Goal: Information Seeking & Learning: Learn about a topic

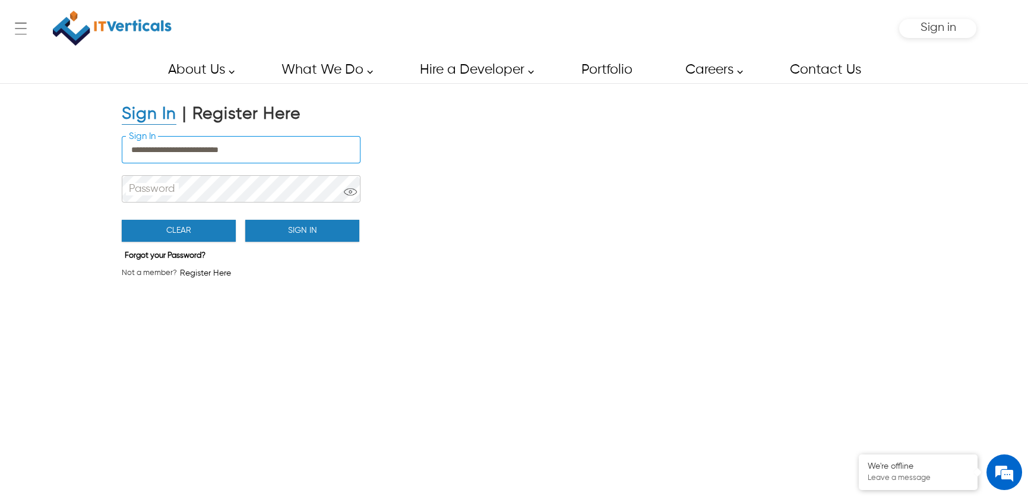
click at [267, 220] on button "Sign In" at bounding box center [302, 231] width 114 height 22
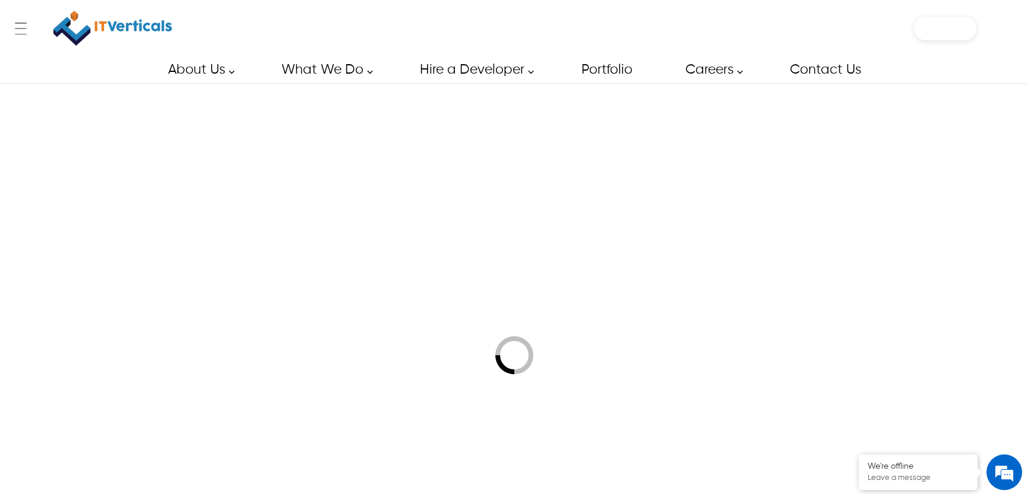
type input "**********"
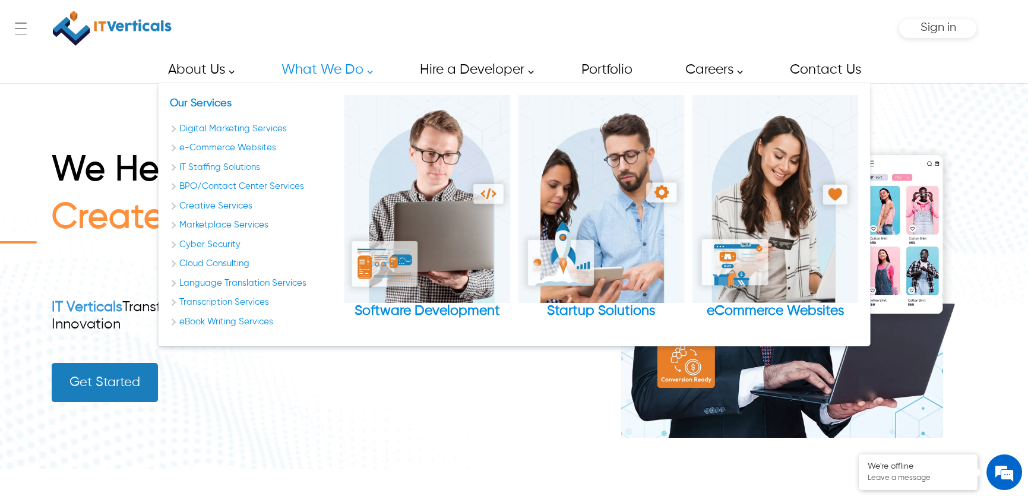
click at [362, 66] on link "What We Do" at bounding box center [324, 69] width 112 height 27
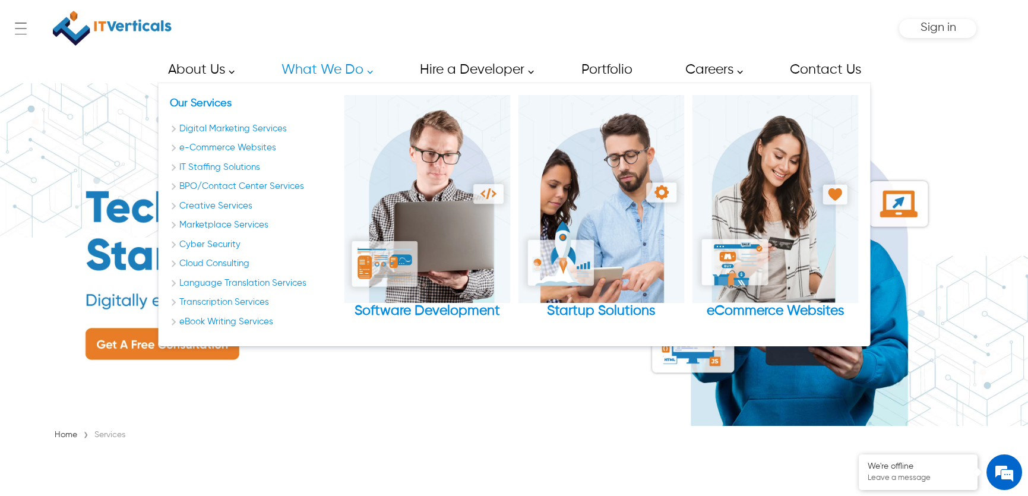
click at [372, 77] on link "What We Do" at bounding box center [324, 69] width 112 height 27
click at [366, 71] on link "What We Do" at bounding box center [324, 69] width 112 height 27
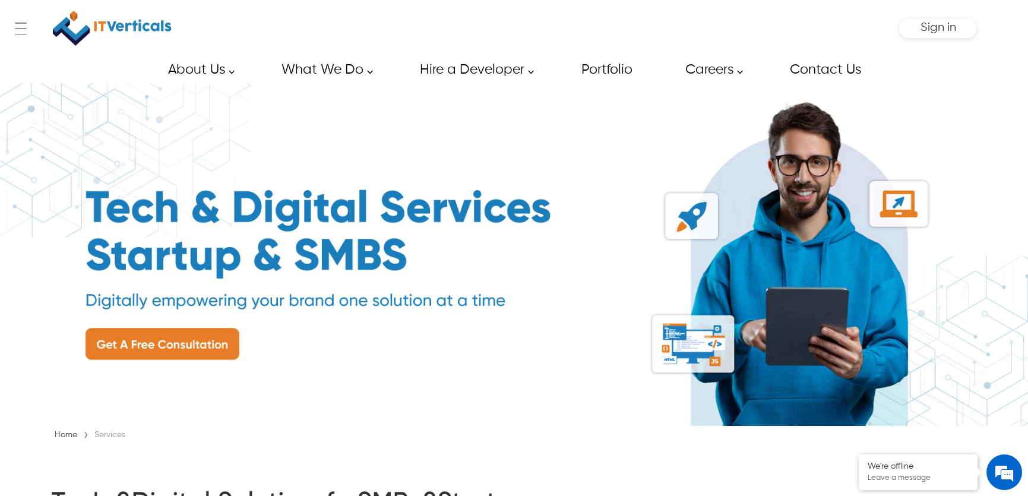
click at [366, 71] on link "What We Do" at bounding box center [324, 69] width 112 height 27
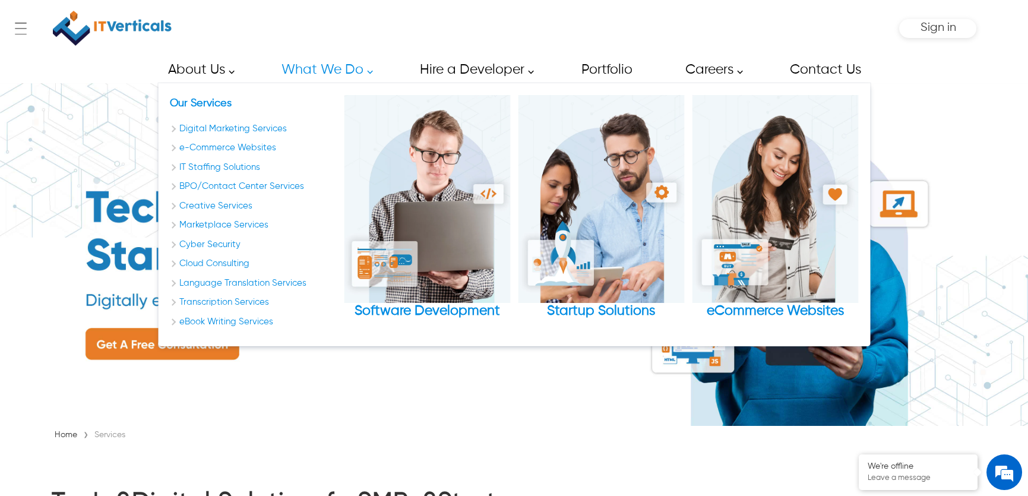
click at [369, 74] on link "What We Do" at bounding box center [324, 69] width 112 height 27
click at [276, 125] on link "Digital Marketing Services" at bounding box center [253, 129] width 166 height 14
click at [238, 206] on link "Creative Services" at bounding box center [253, 207] width 166 height 14
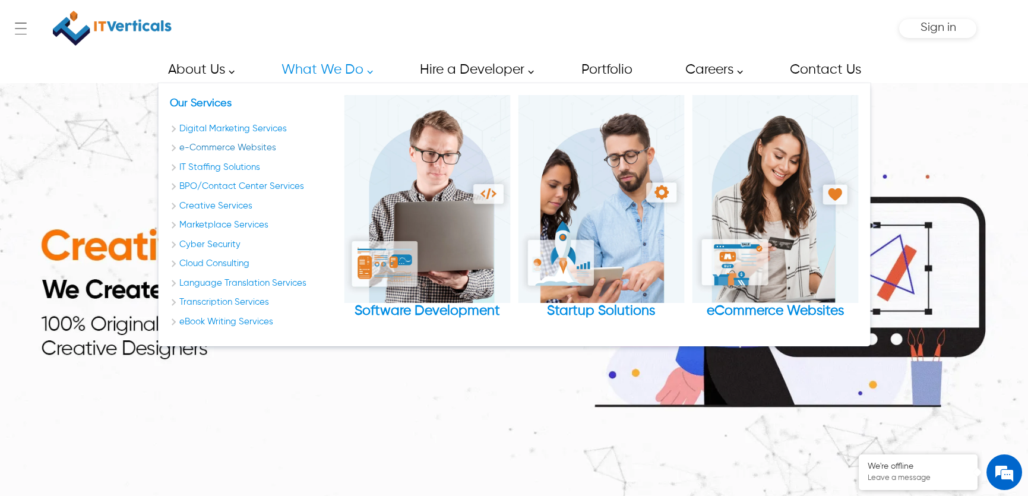
click at [238, 150] on link "e-Commerce Websites" at bounding box center [253, 148] width 166 height 14
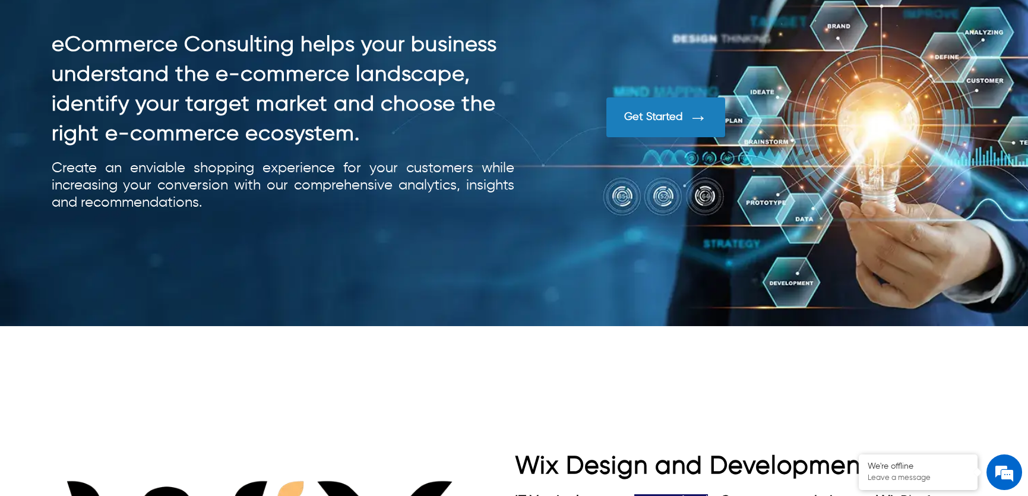
scroll to position [1566, 0]
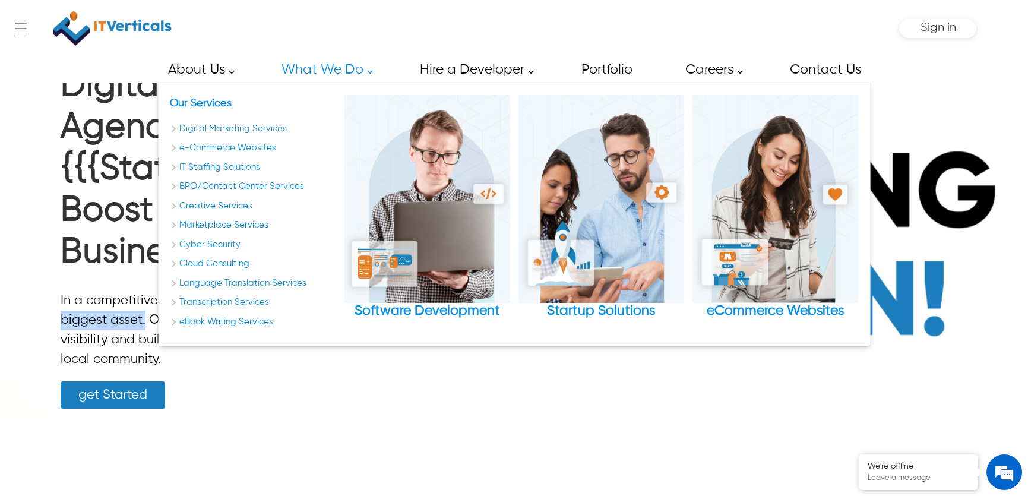
click at [235, 128] on link "Digital Marketing Services" at bounding box center [253, 129] width 166 height 14
click at [260, 132] on link "Digital Marketing Services" at bounding box center [253, 129] width 166 height 14
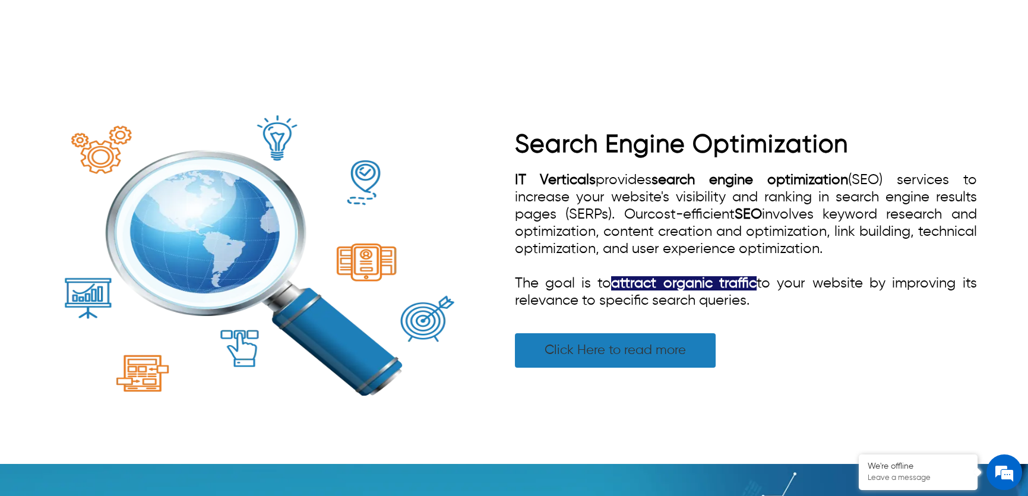
click at [640, 347] on link "Click Here to read more" at bounding box center [615, 350] width 201 height 34
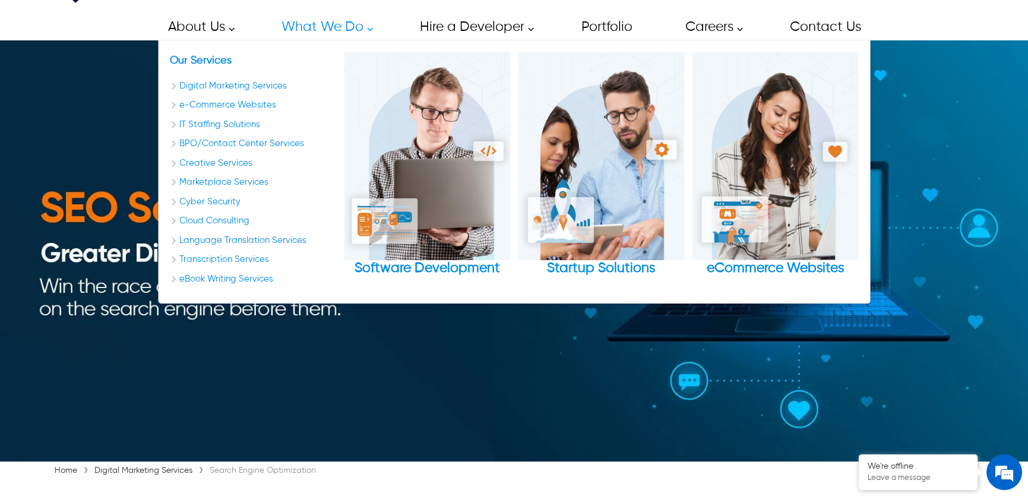
scroll to position [270, 0]
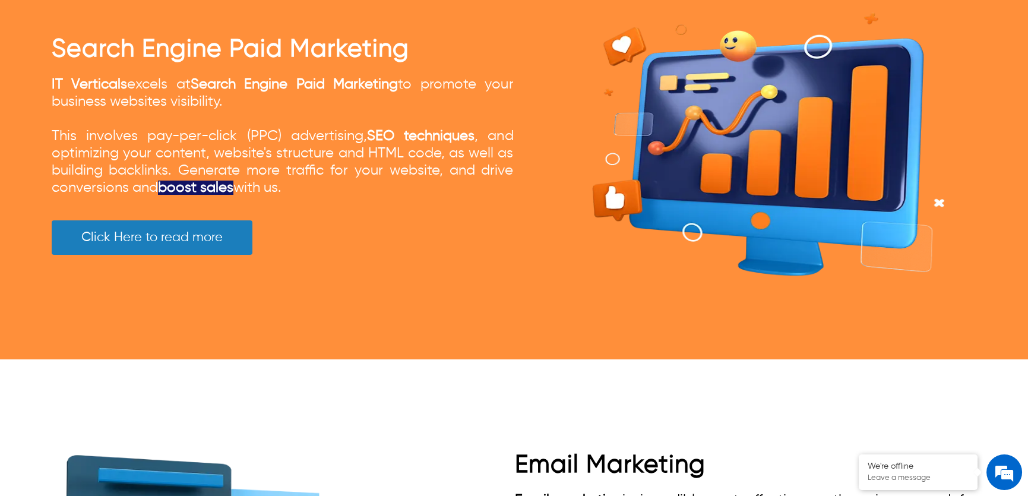
scroll to position [2645, 0]
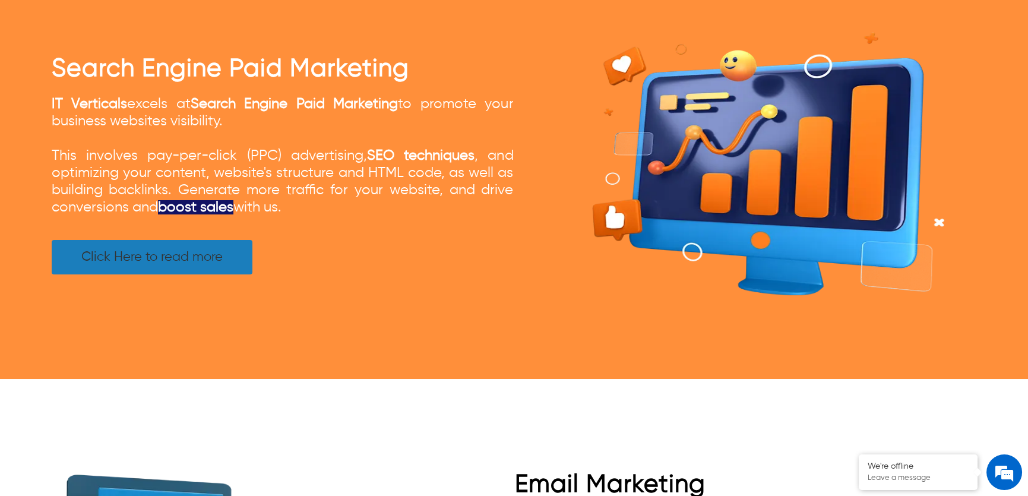
click at [223, 254] on link "Click Here to read more" at bounding box center [152, 257] width 201 height 34
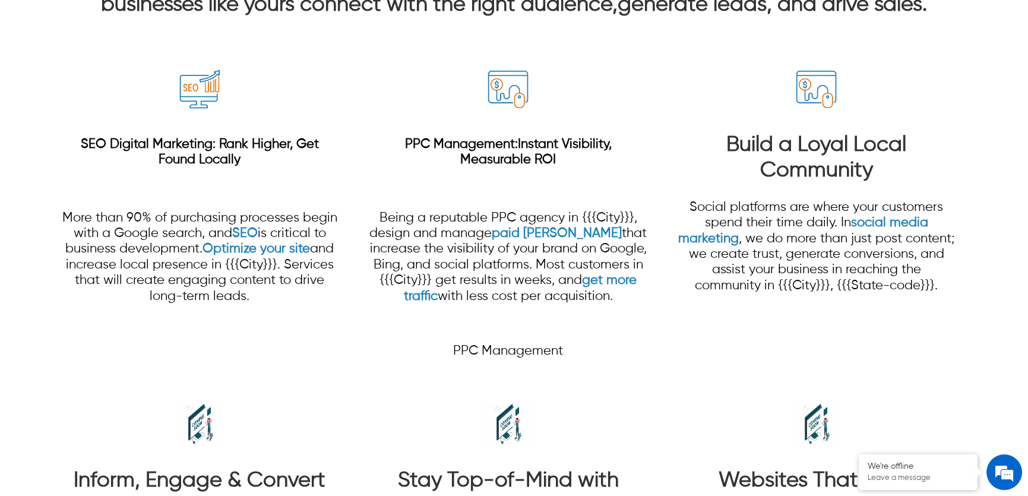
scroll to position [1134, 0]
click at [150, 151] on strong "Digital Marketing" at bounding box center [161, 144] width 103 height 13
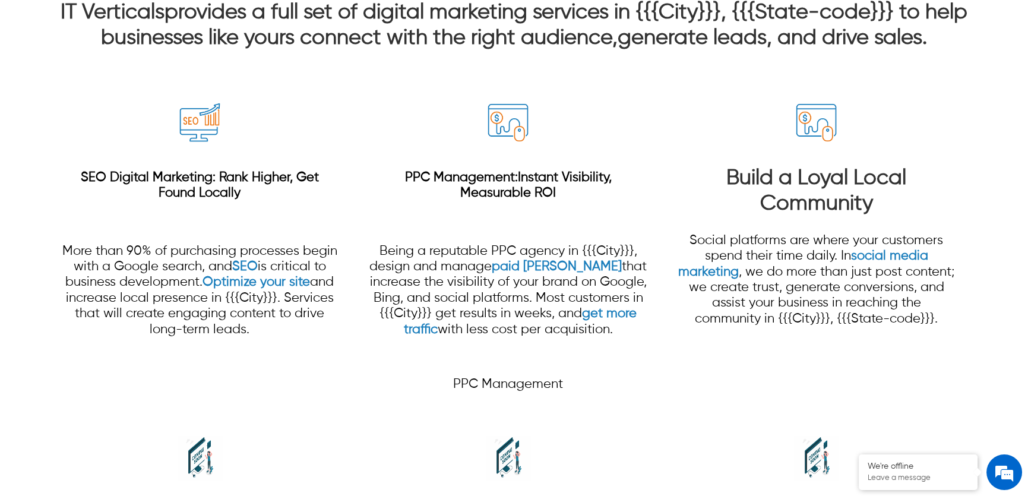
click at [210, 145] on img at bounding box center [200, 122] width 45 height 45
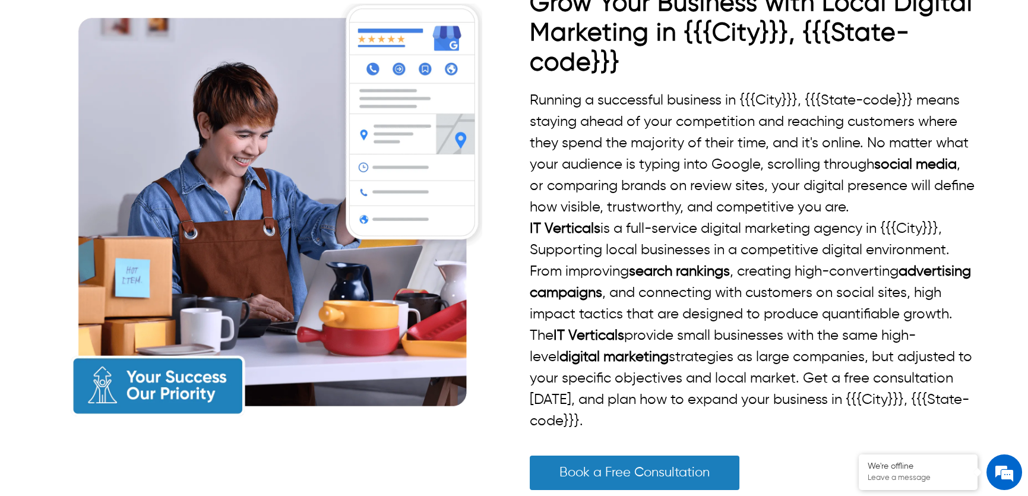
scroll to position [467, 0]
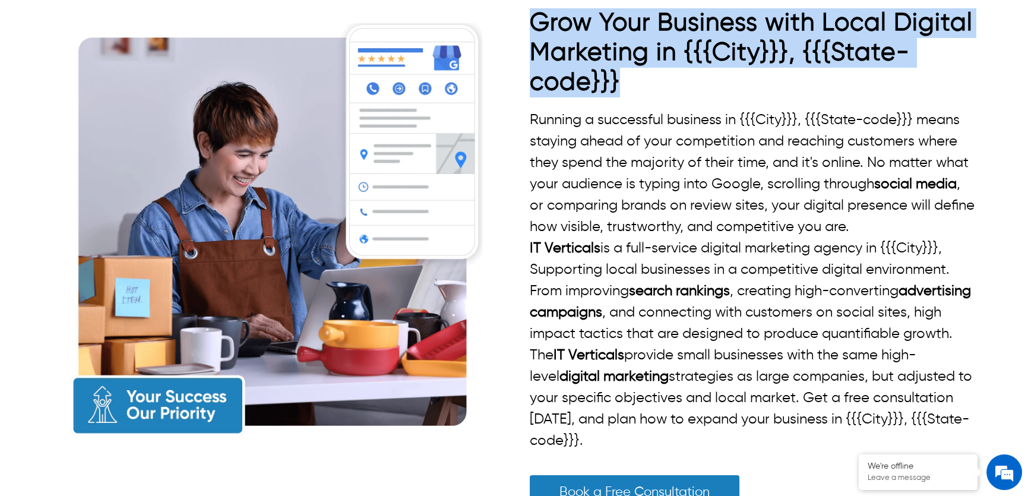
drag, startPoint x: 655, startPoint y: 71, endPoint x: 523, endPoint y: 23, distance: 140.4
click at [523, 23] on div "Grow Your Business with Local Digital Marketing in {{{City}}}, {{{State-code}}}…" at bounding box center [514, 266] width 925 height 516
copy strong "Grow Your Business with Local Digital Marketing in {{{City}}}, {{{State-code}}}"
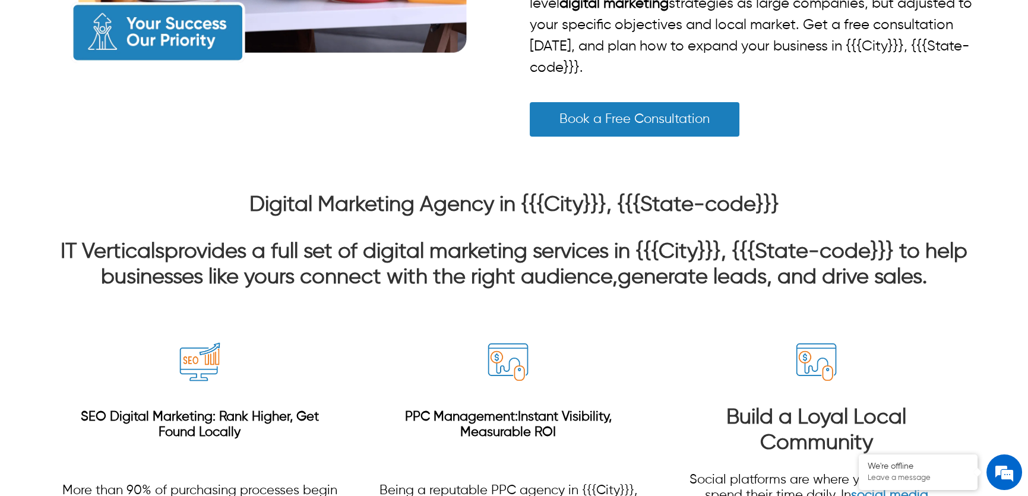
scroll to position [845, 0]
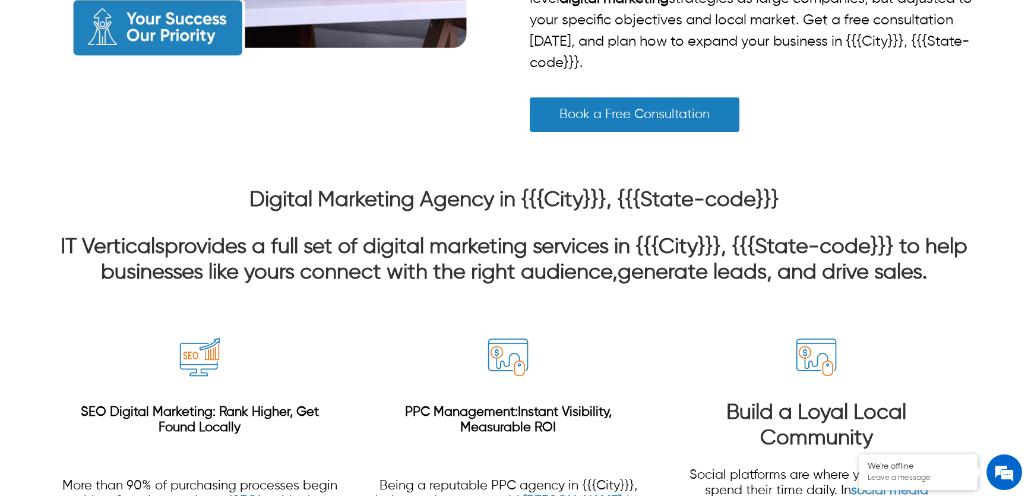
click at [382, 211] on strong "Digital Marketing Agency in {{{City}}}, {{{State-code}}}" at bounding box center [514, 199] width 530 height 21
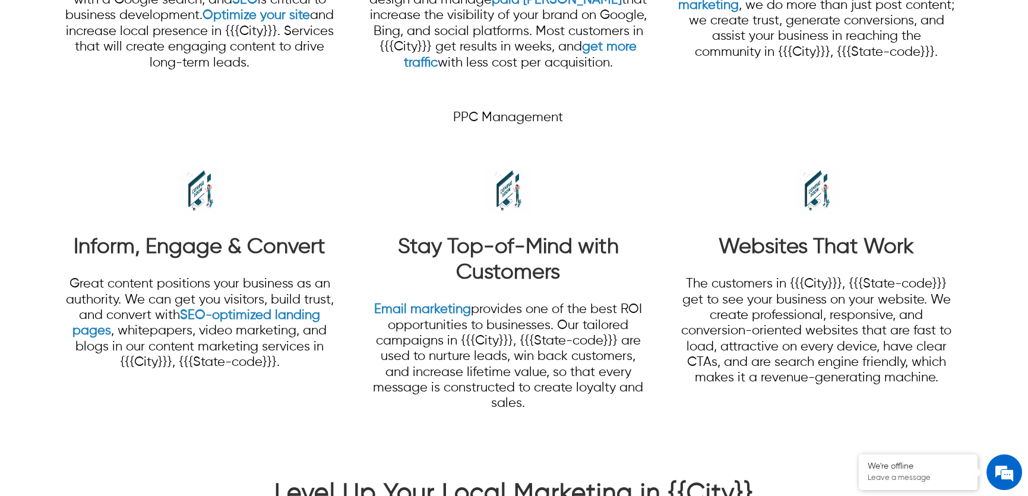
scroll to position [1349, 0]
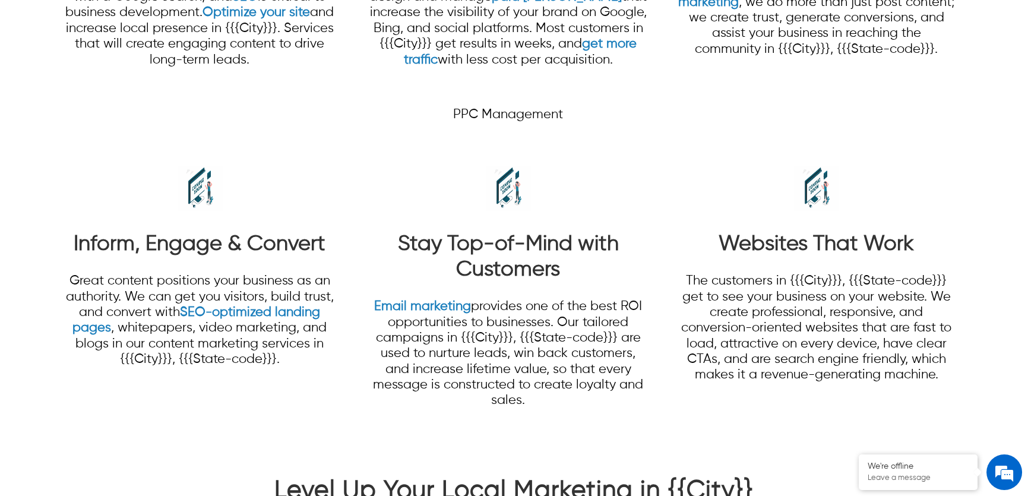
click at [203, 211] on img at bounding box center [200, 188] width 45 height 45
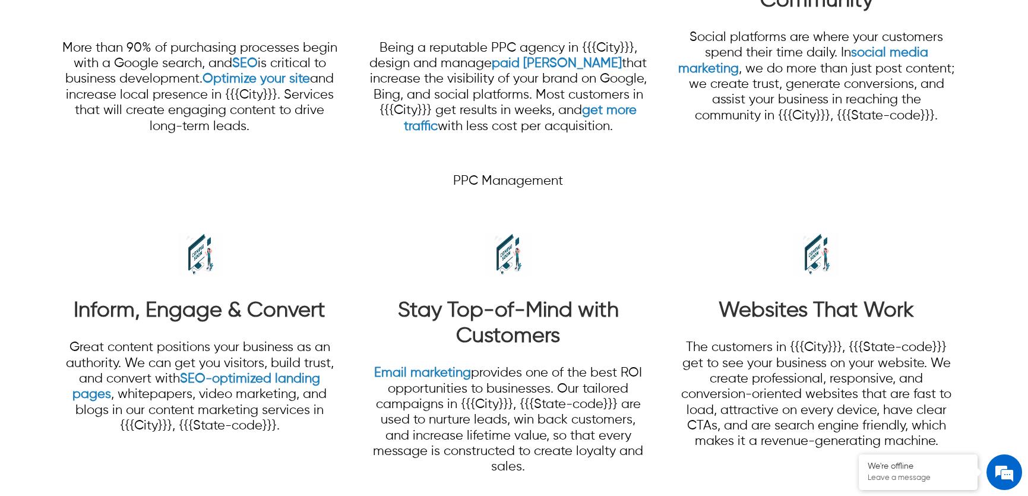
scroll to position [1295, 0]
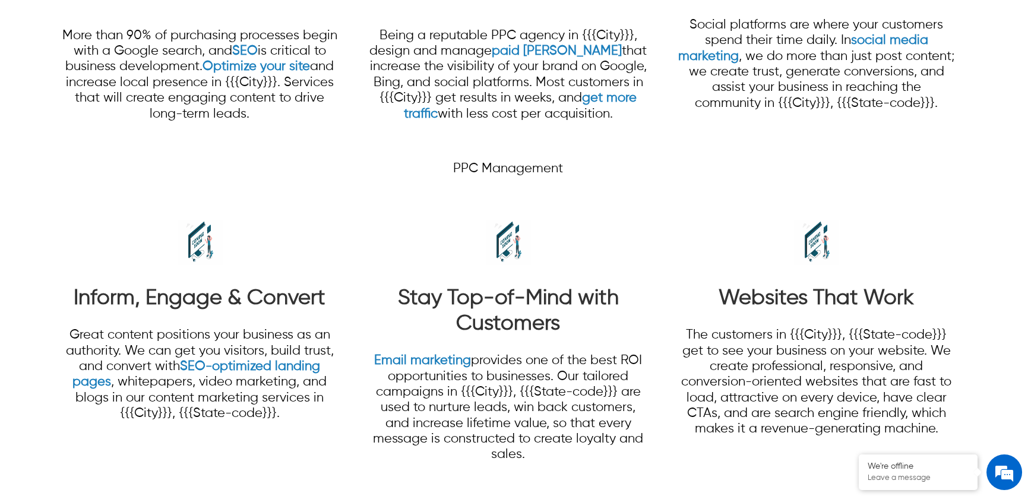
click at [494, 334] on strong "Stay Top-of-Mind with Customers" at bounding box center [507, 310] width 221 height 47
click at [494, 265] on img at bounding box center [508, 242] width 45 height 45
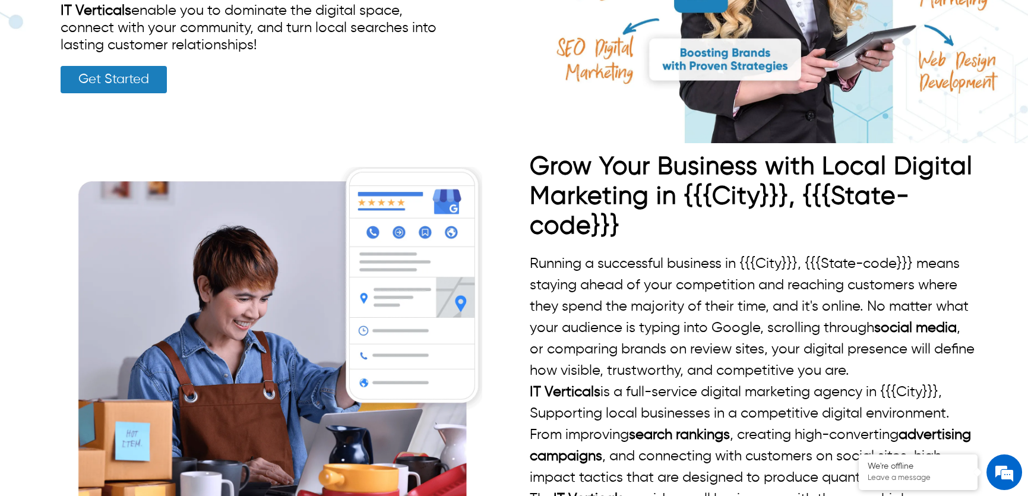
scroll to position [0, 0]
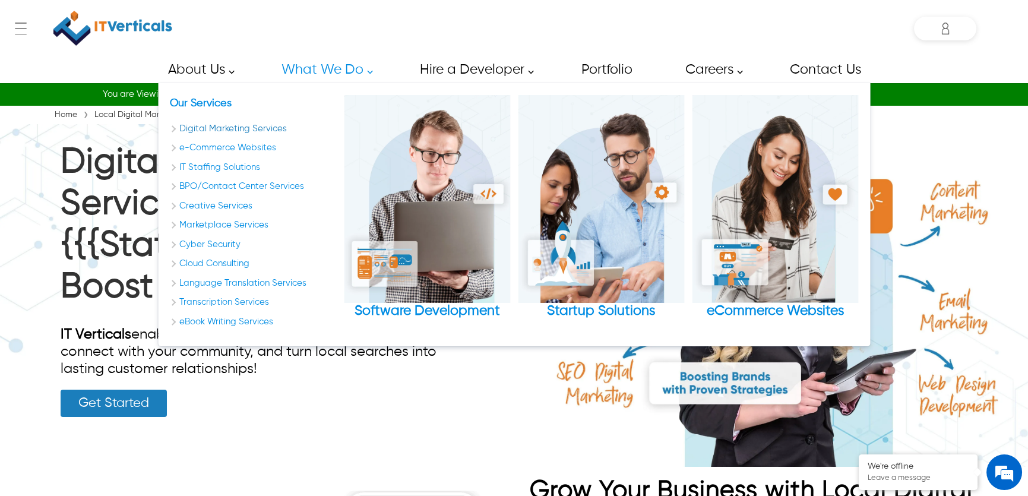
click at [279, 127] on link "Digital Marketing Services" at bounding box center [253, 129] width 166 height 14
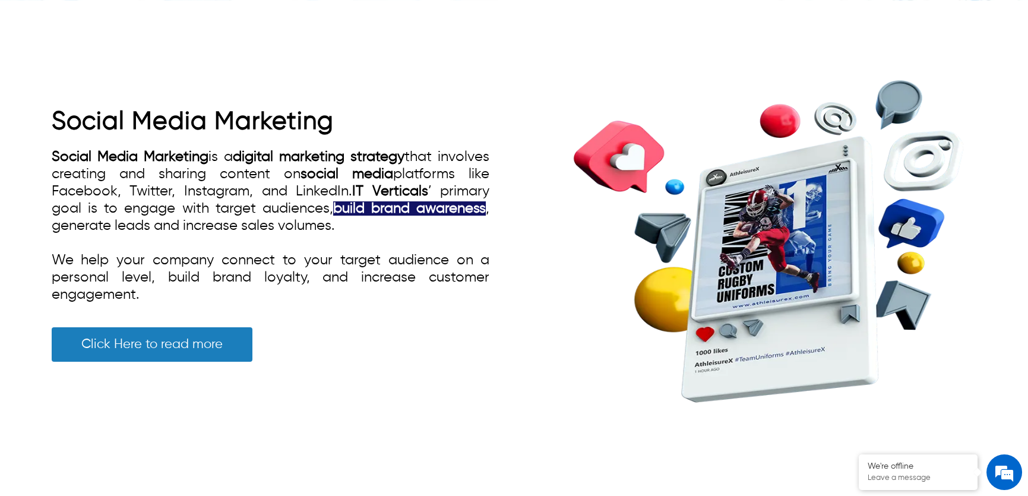
scroll to position [1566, 0]
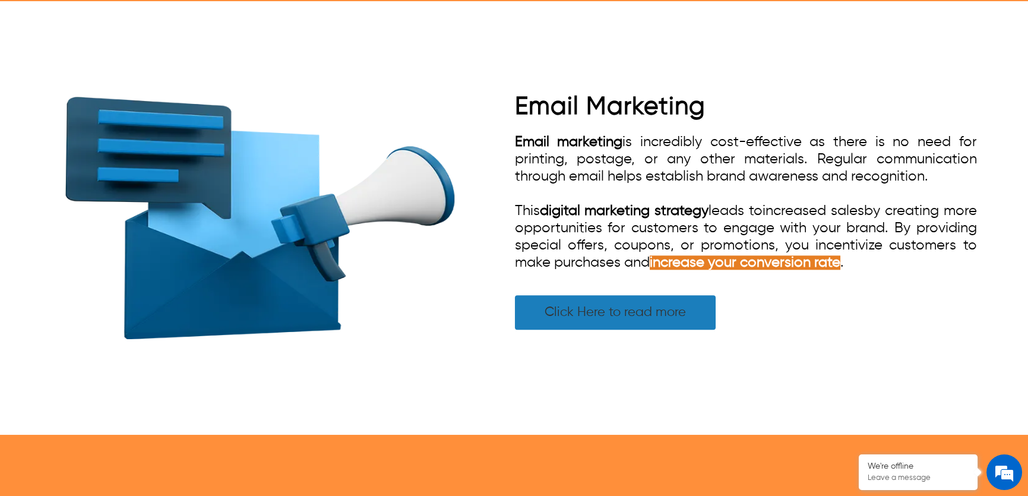
click at [630, 318] on link "Click Here to read more" at bounding box center [615, 312] width 201 height 34
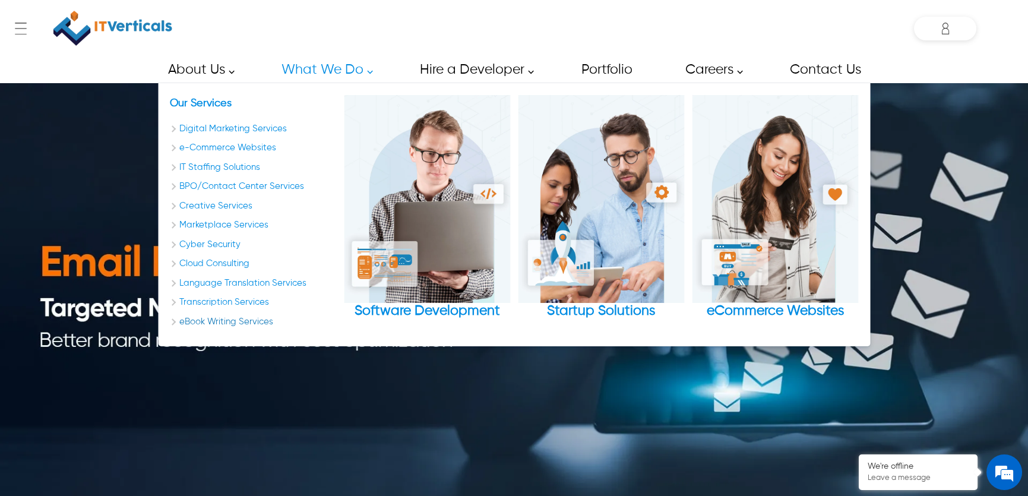
click at [232, 321] on link "eBook Writing Services" at bounding box center [253, 322] width 166 height 14
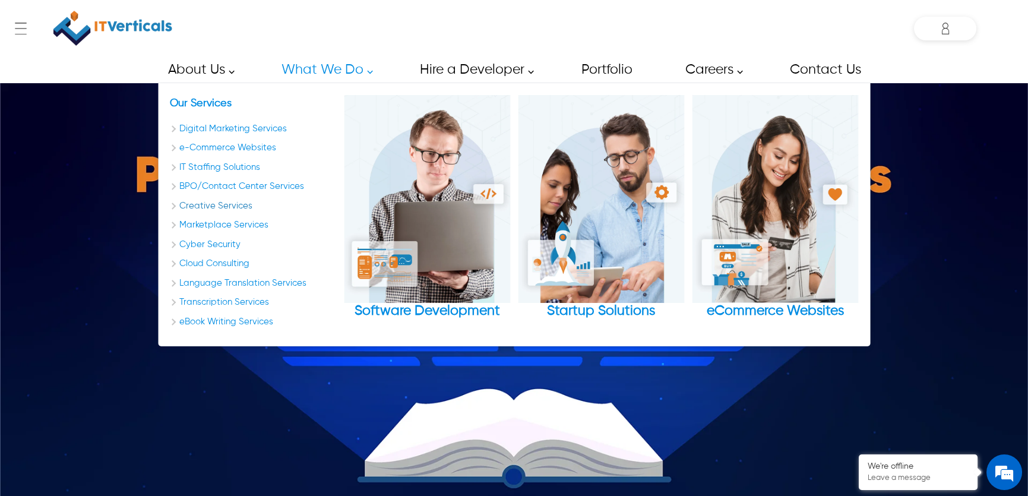
click at [243, 206] on link "Creative Services" at bounding box center [253, 207] width 166 height 14
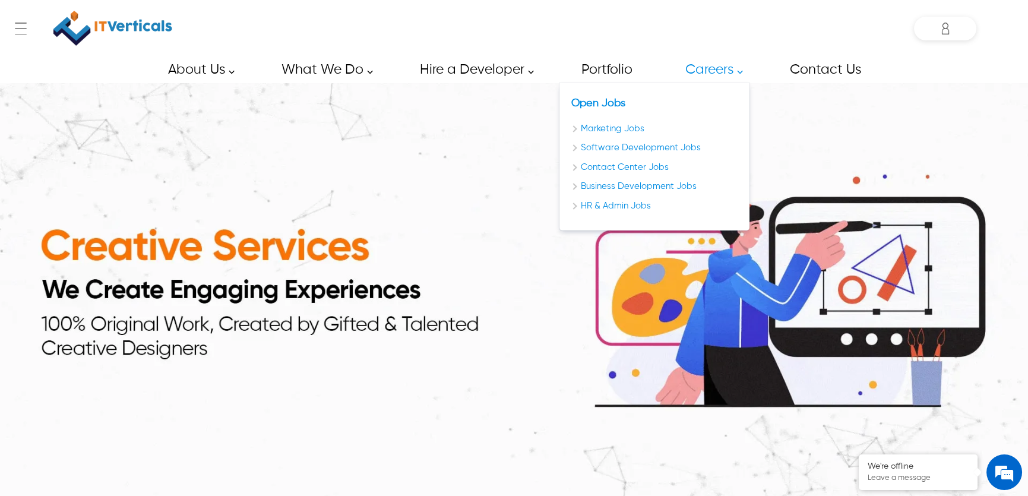
click at [708, 68] on link "Careers" at bounding box center [711, 69] width 78 height 27
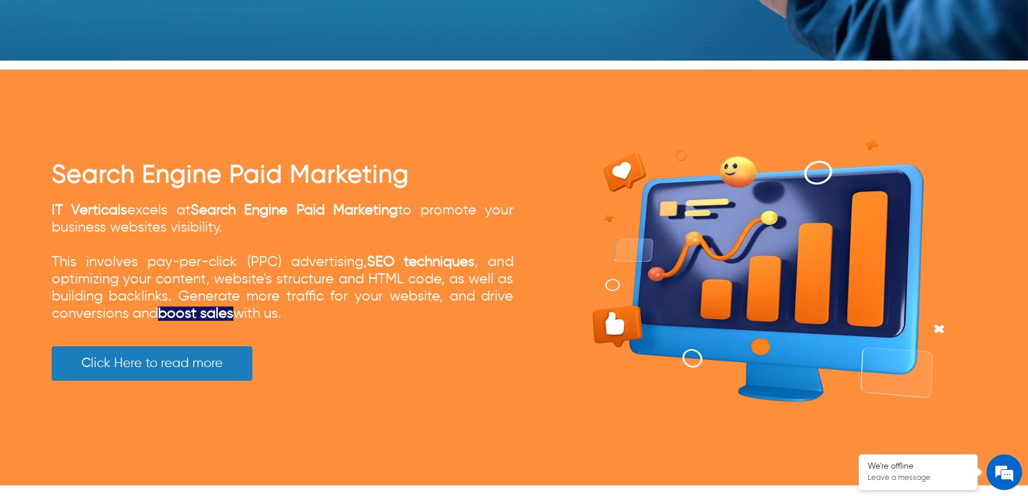
scroll to position [2645, 0]
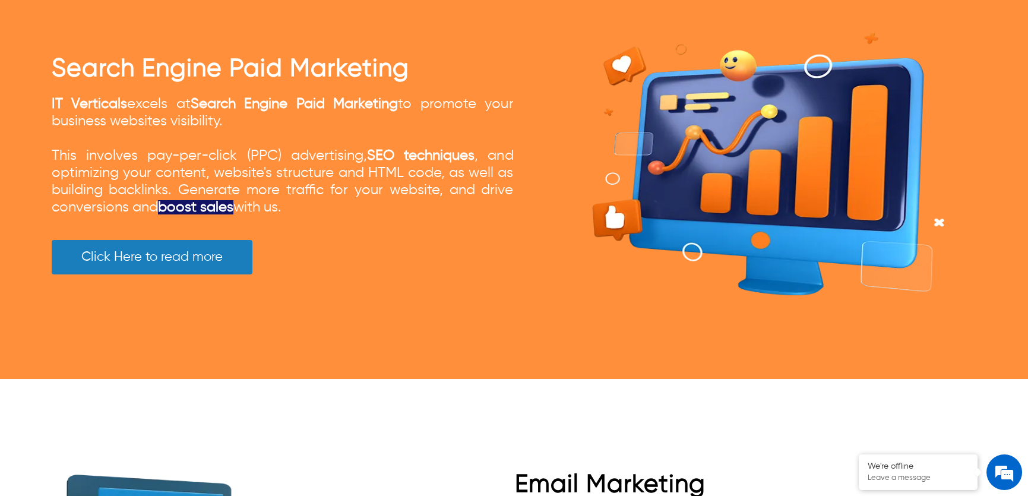
click at [323, 196] on div "IT Verticals excels at Search Engine Paid Marketing to promote your business we…" at bounding box center [283, 156] width 462 height 121
drag, startPoint x: 312, startPoint y: 203, endPoint x: 91, endPoint y: 129, distance: 233.7
click at [17, 143] on div "Search Engine Paid Marketing IT Verticals excels at Search Engine Paid Marketin…" at bounding box center [514, 171] width 1028 height 416
click at [192, 121] on span "IT Verticals excels at Search Engine Paid Marketing to promote your business we…" at bounding box center [283, 156] width 462 height 118
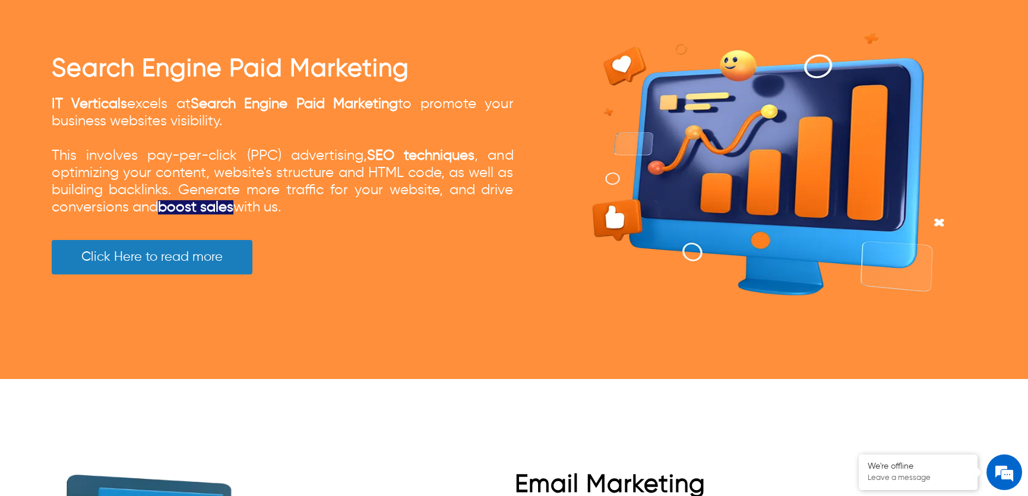
drag, startPoint x: 292, startPoint y: 202, endPoint x: 39, endPoint y: 94, distance: 274.9
click at [39, 94] on div "Search Engine Paid Marketing IT Verticals excels at Search Engine Paid Marketin…" at bounding box center [514, 171] width 1028 height 416
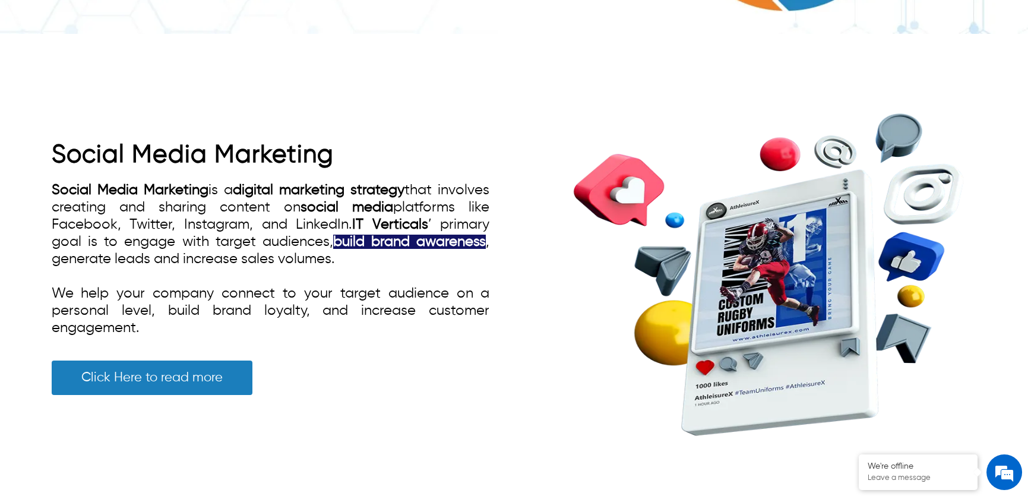
scroll to position [1349, 0]
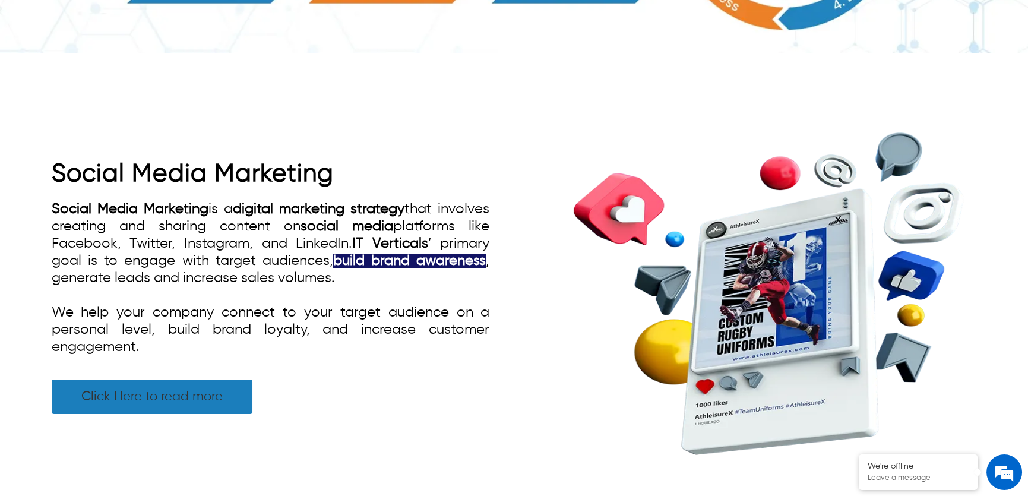
click at [201, 403] on link "Click Here to read more" at bounding box center [152, 397] width 201 height 34
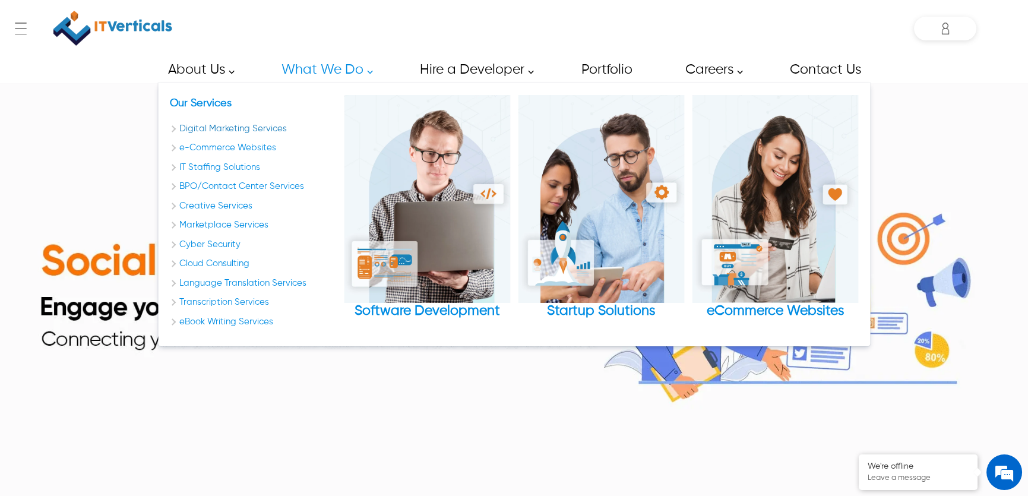
click at [249, 127] on link "Digital Marketing Services" at bounding box center [253, 129] width 166 height 14
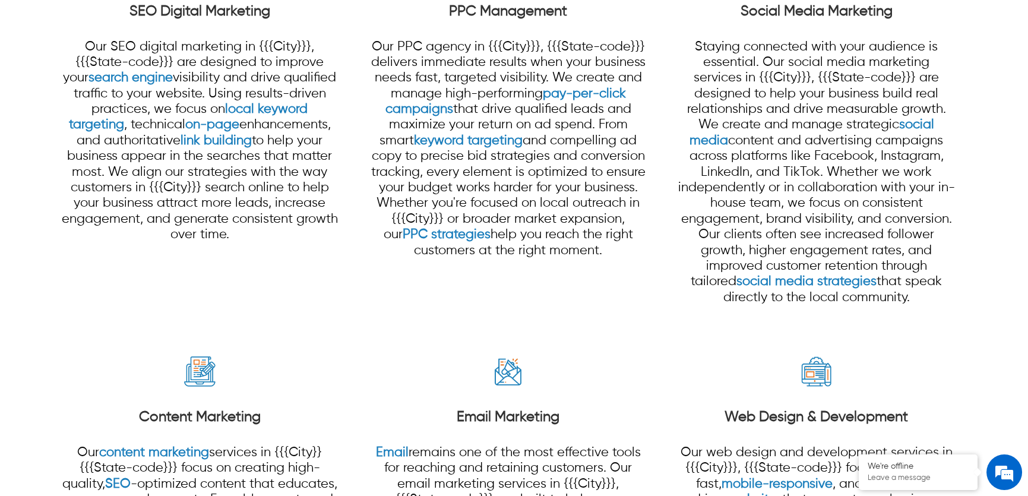
scroll to position [1404, 0]
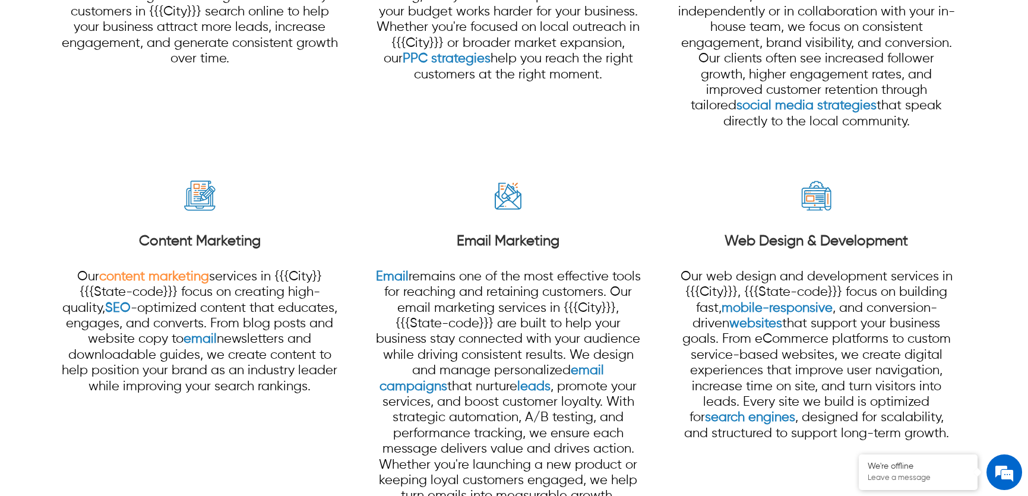
click at [148, 281] on link "content marketing" at bounding box center [154, 276] width 110 height 13
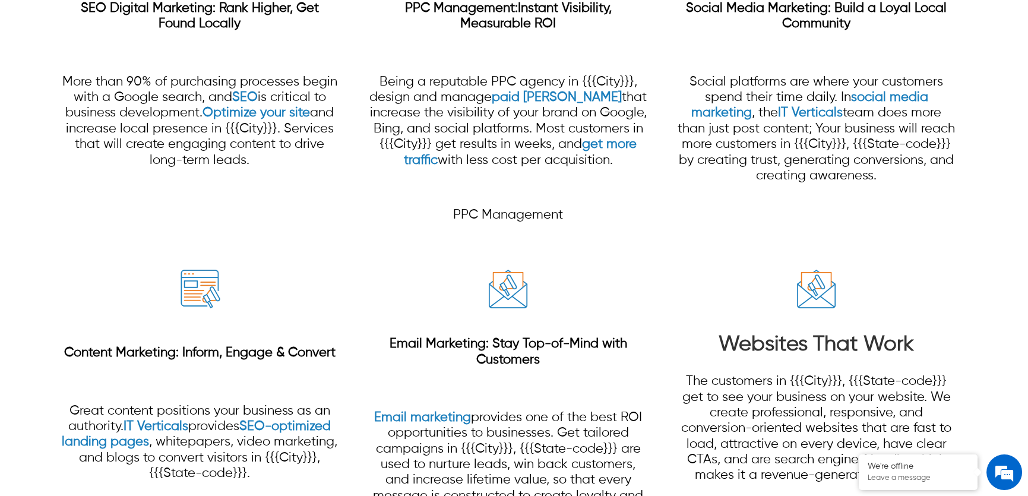
scroll to position [1188, 0]
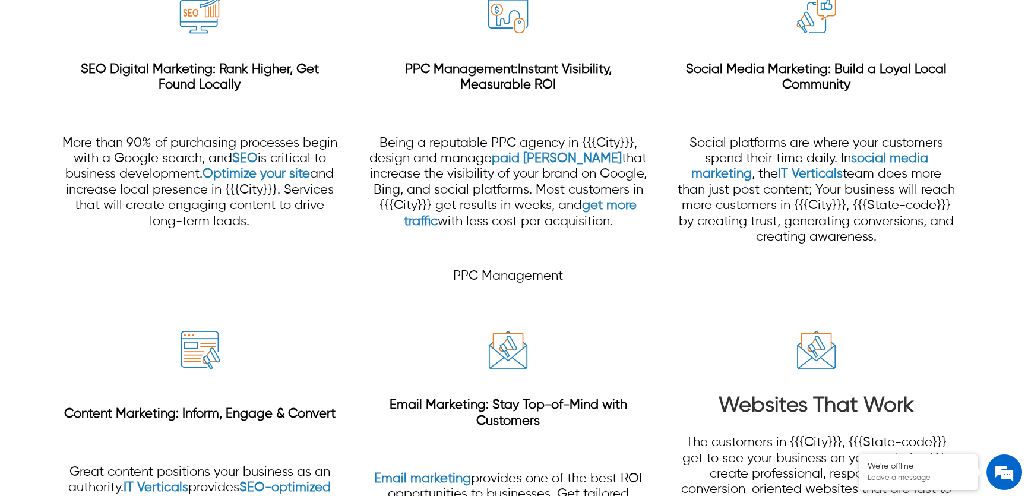
click at [197, 37] on img at bounding box center [200, 14] width 45 height 45
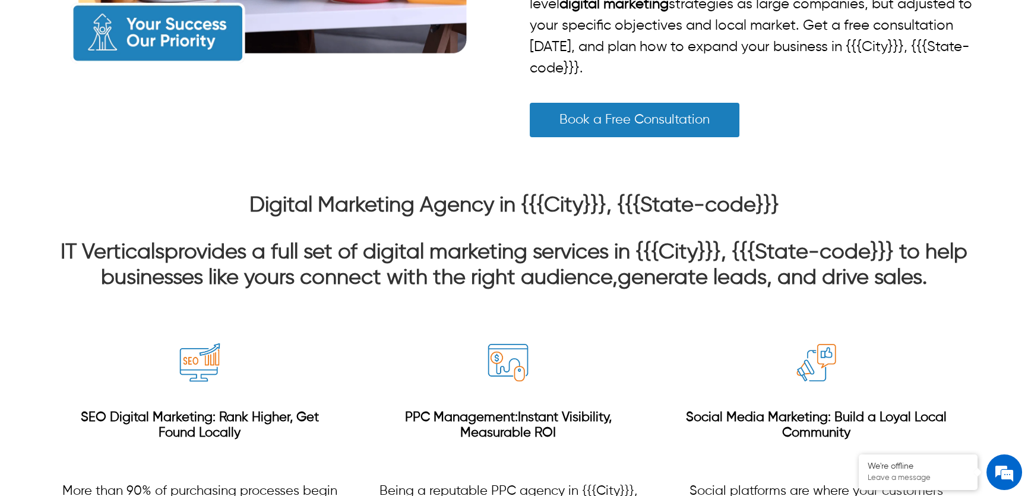
scroll to position [864, 0]
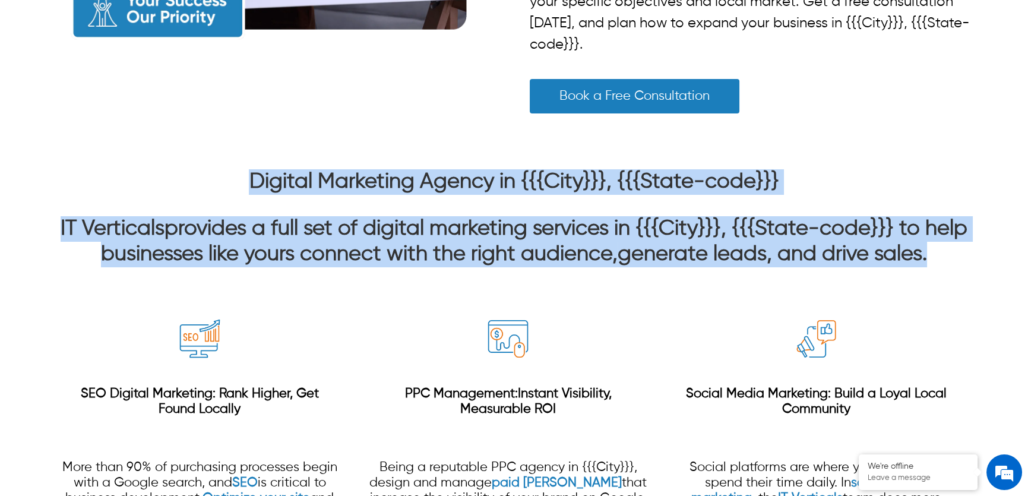
drag, startPoint x: 942, startPoint y: 292, endPoint x: 212, endPoint y: 223, distance: 733.2
click at [212, 223] on div "Digital Marketing Agency in {{{City}}}, {{{State-code}}} IT Verticals provides …" at bounding box center [514, 218] width 925 height 98
click at [362, 263] on p "IT Verticals provides a full set of digital marketing services in {{{City}}}, {…" at bounding box center [514, 241] width 925 height 51
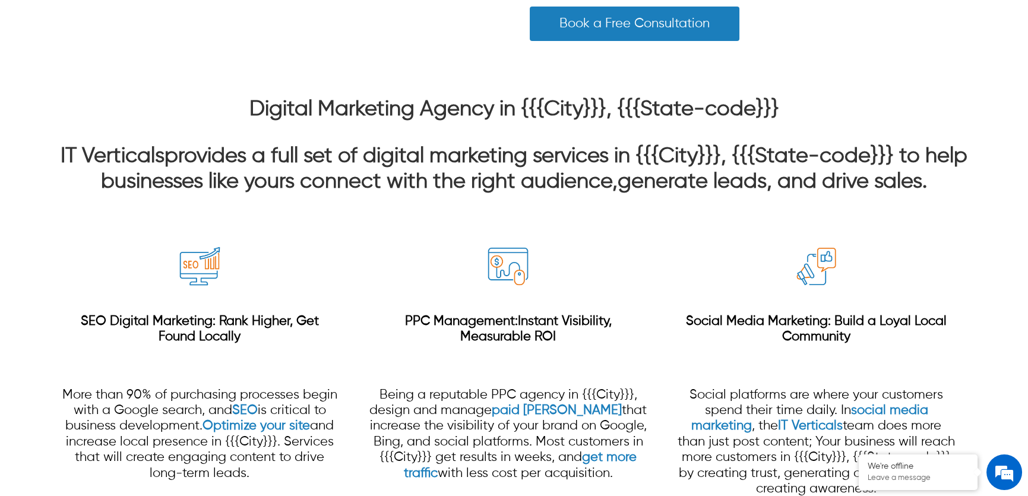
scroll to position [918, 0]
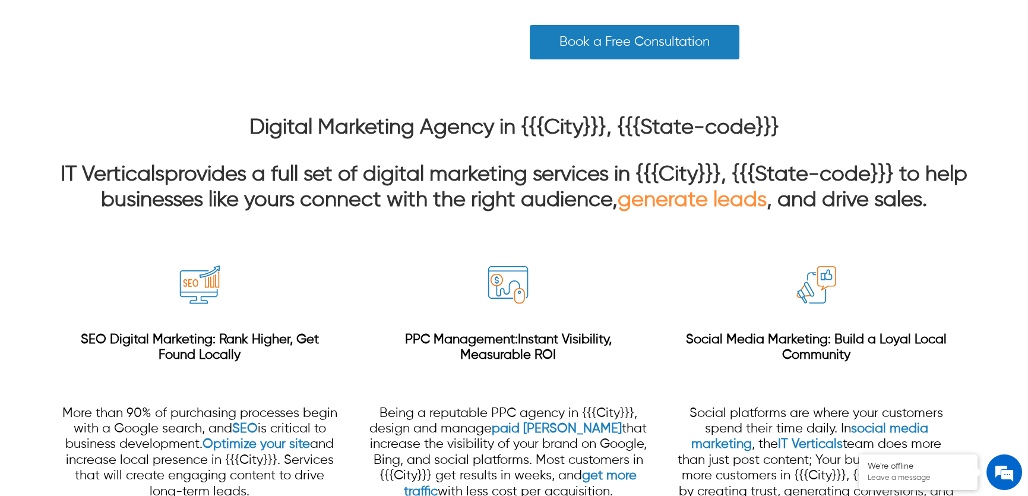
click at [627, 211] on link "generate leads" at bounding box center [692, 199] width 149 height 21
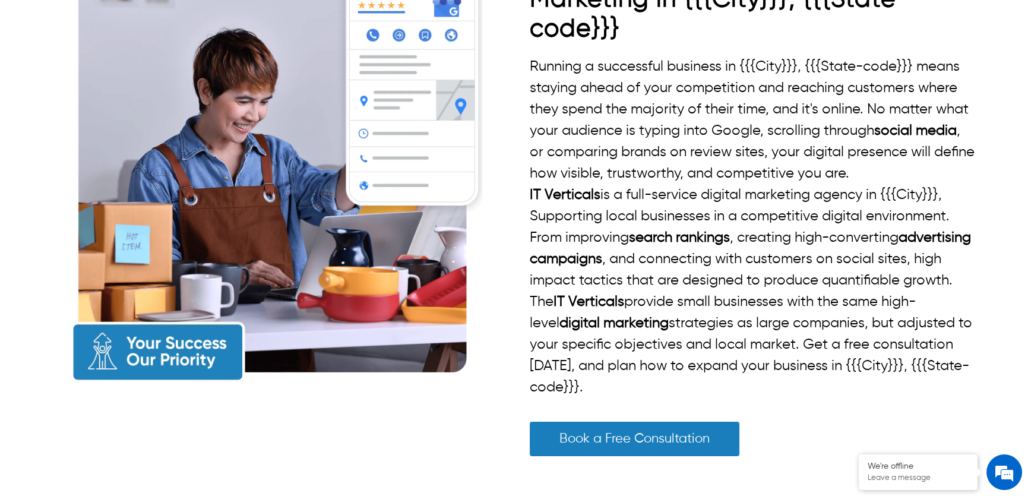
scroll to position [540, 0]
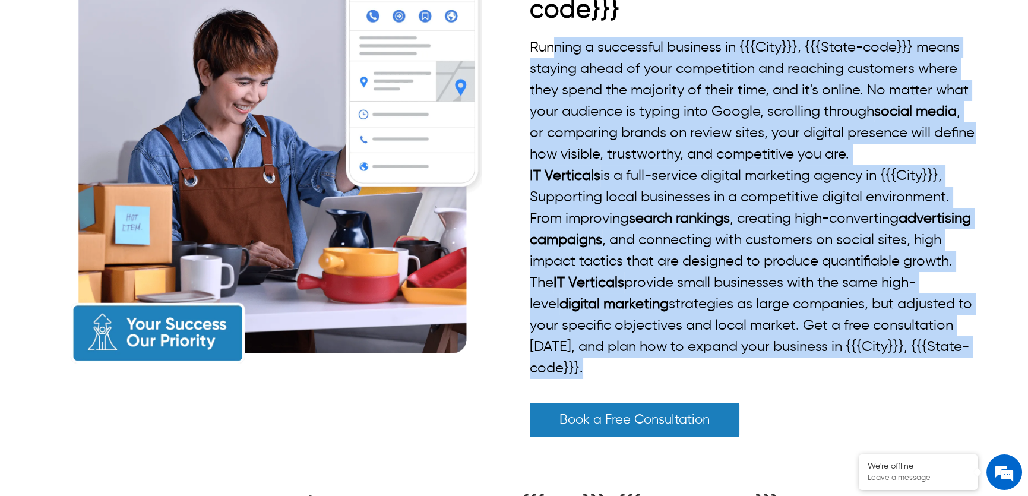
drag, startPoint x: 586, startPoint y: 387, endPoint x: 555, endPoint y: 37, distance: 350.6
click at [549, 37] on div "Running a successful business in {{{City}}}, {{{State-code}}} means staying ahe…" at bounding box center [753, 208] width 447 height 342
click at [754, 102] on p "Running a successful business in {{{City}}}, {{{State-code}}} means staying ahe…" at bounding box center [753, 101] width 447 height 128
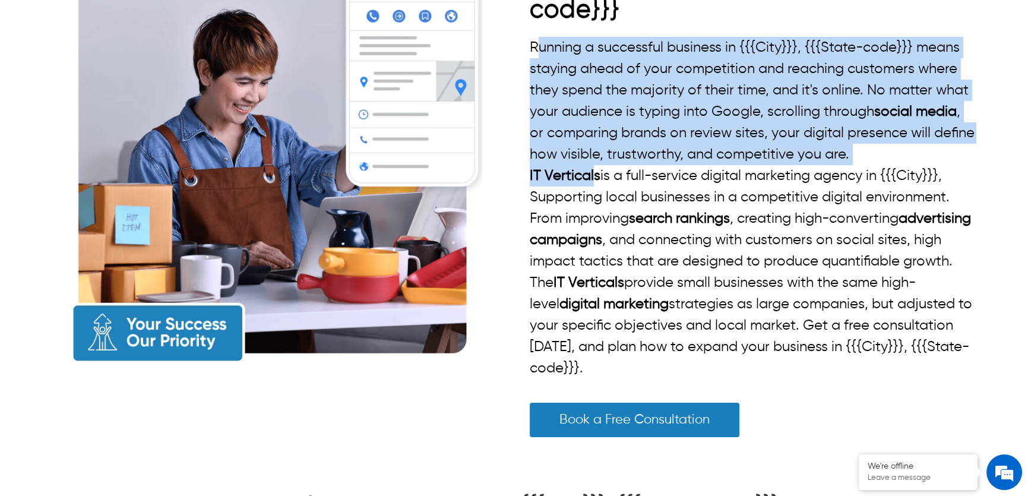
drag, startPoint x: 536, startPoint y: 42, endPoint x: 598, endPoint y: 165, distance: 137.6
click at [598, 165] on p "Running a successful business in {{{City}}}, {{{State-code}}} means staying ahe…" at bounding box center [753, 101] width 447 height 128
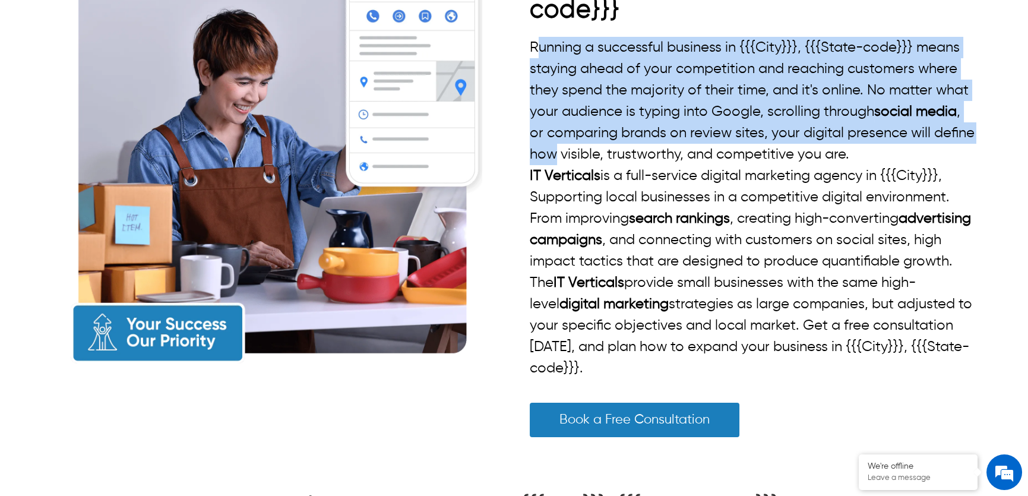
click at [686, 107] on p "Running a successful business in {{{City}}}, {{{State-code}}} means staying ahe…" at bounding box center [753, 101] width 447 height 128
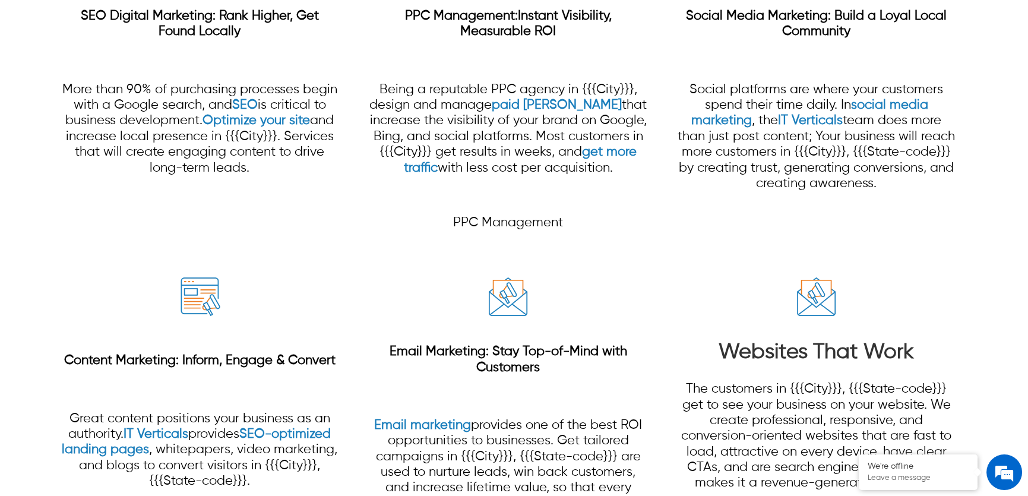
scroll to position [1026, 0]
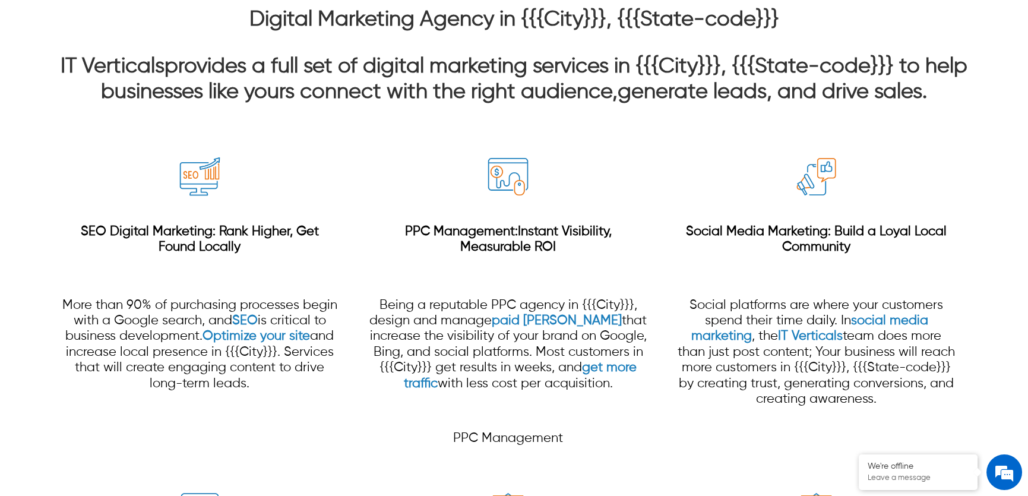
click at [682, 309] on div "Social Media Marketing : Build a Loyal Local Community Social platforms are whe…" at bounding box center [816, 321] width 277 height 226
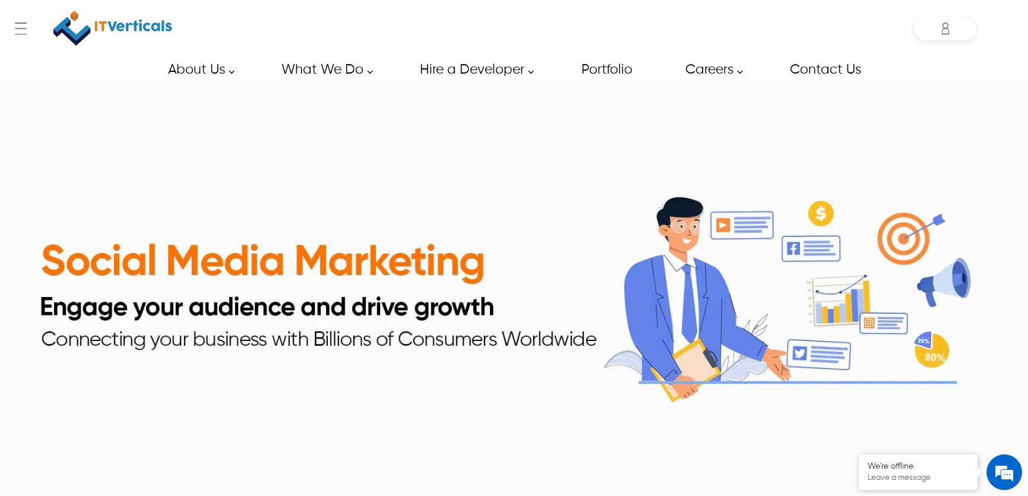
click at [758, 330] on img at bounding box center [514, 293] width 1028 height 421
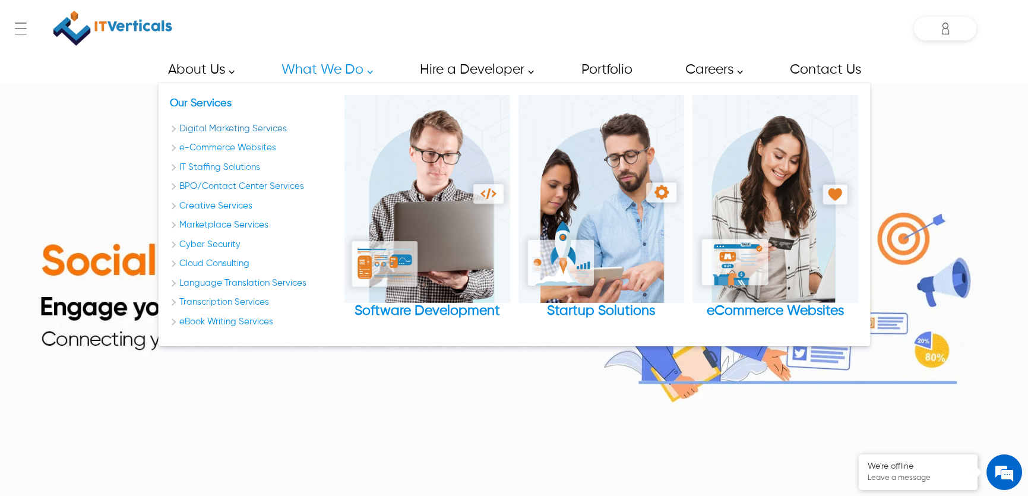
click at [238, 122] on link "Digital Marketing Services" at bounding box center [253, 129] width 166 height 14
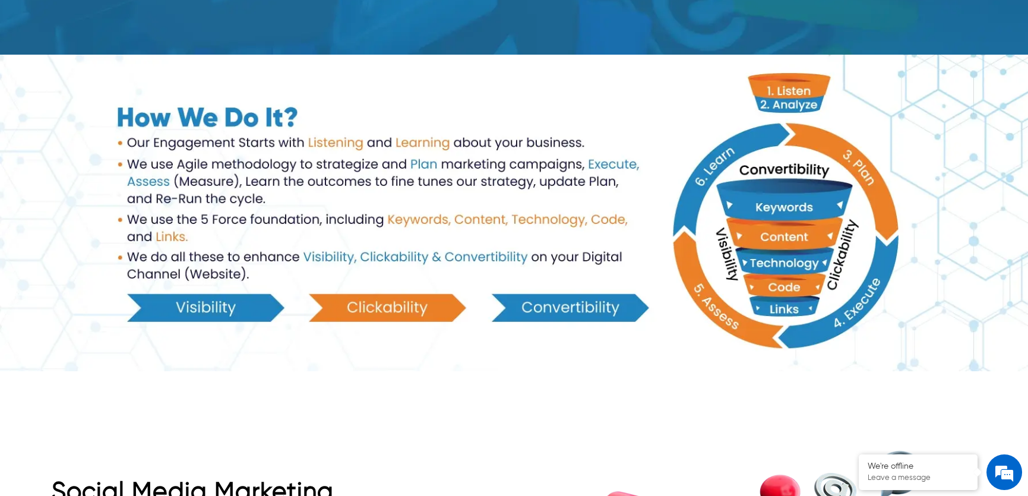
scroll to position [1026, 0]
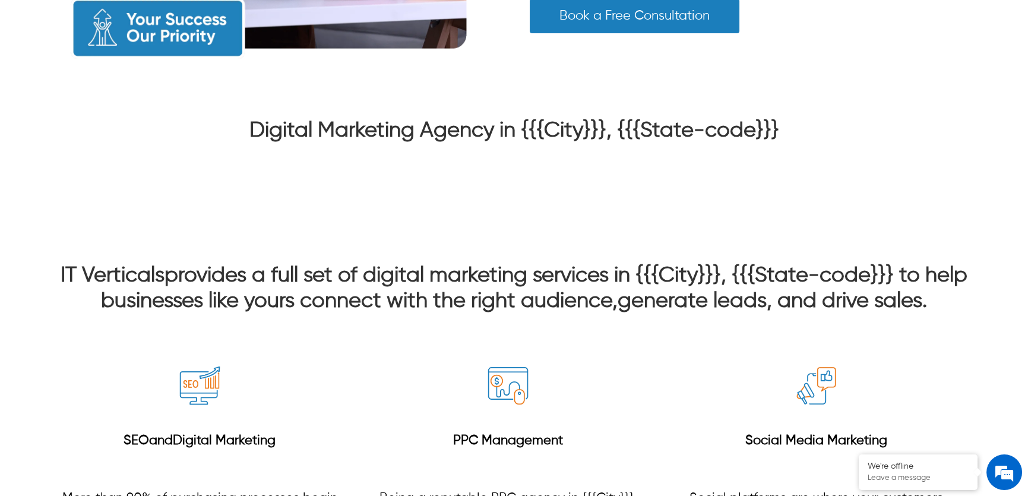
scroll to position [864, 0]
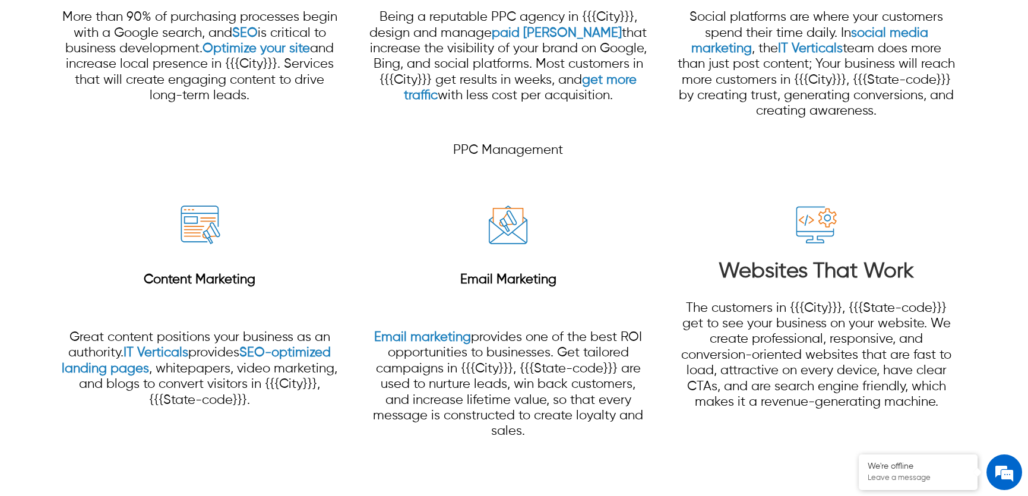
scroll to position [1295, 0]
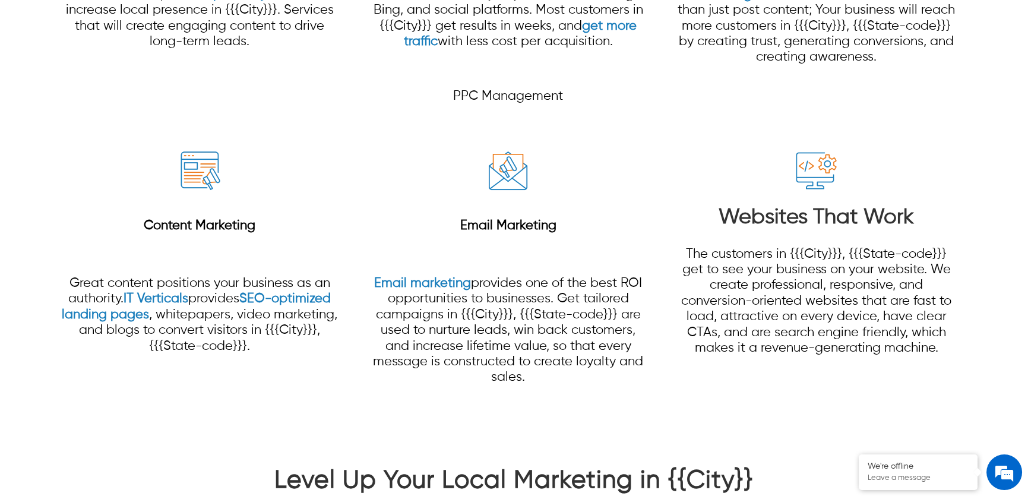
click at [485, 216] on h3 "Email Marketing" at bounding box center [507, 226] width 277 height 42
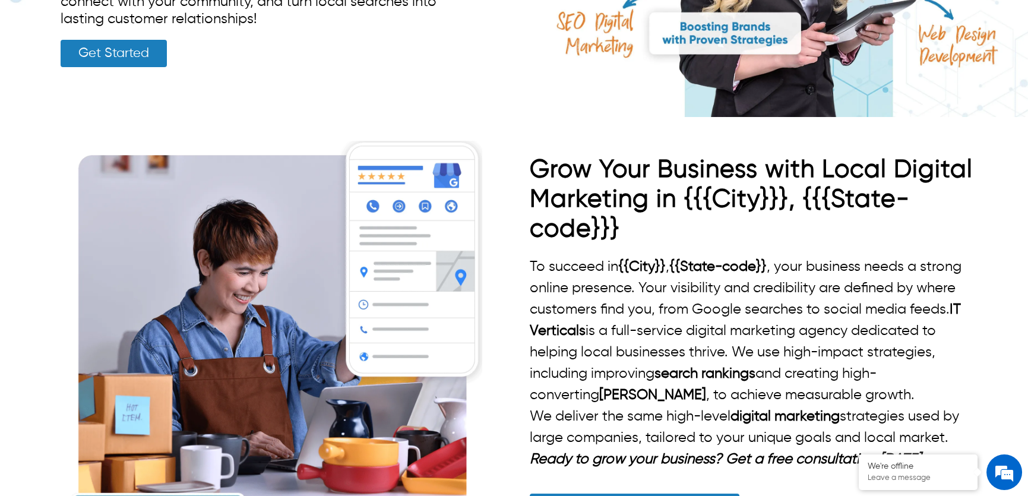
scroll to position [216, 0]
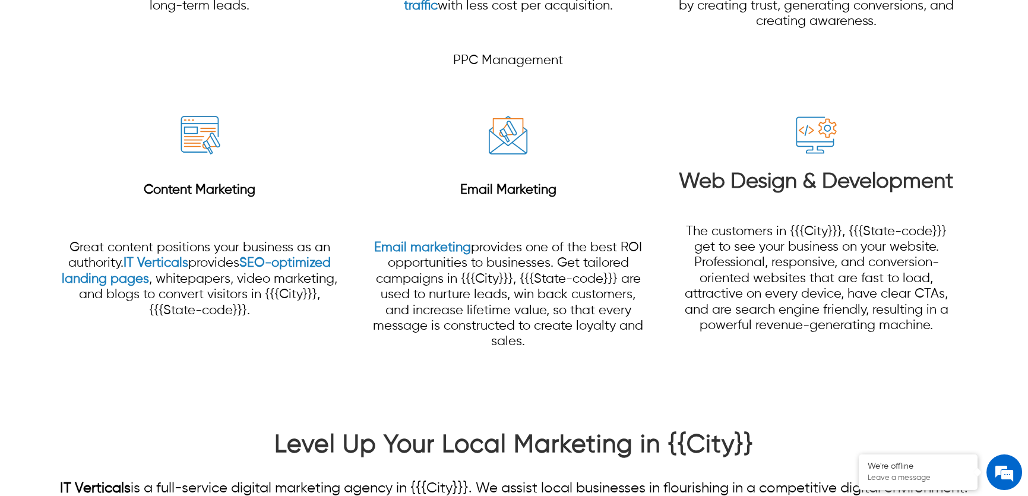
scroll to position [1349, 0]
click at [524, 189] on strong "Email Marketing" at bounding box center [508, 189] width 96 height 13
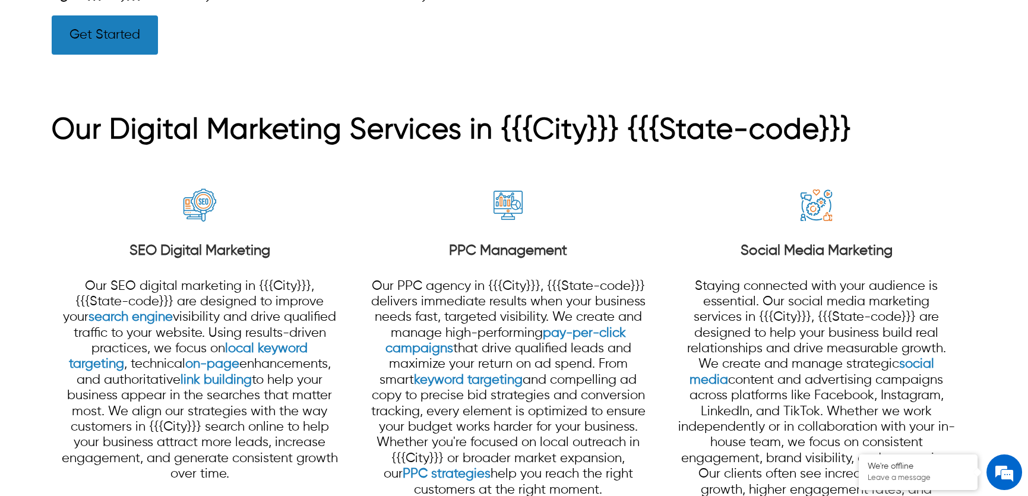
scroll to position [1134, 0]
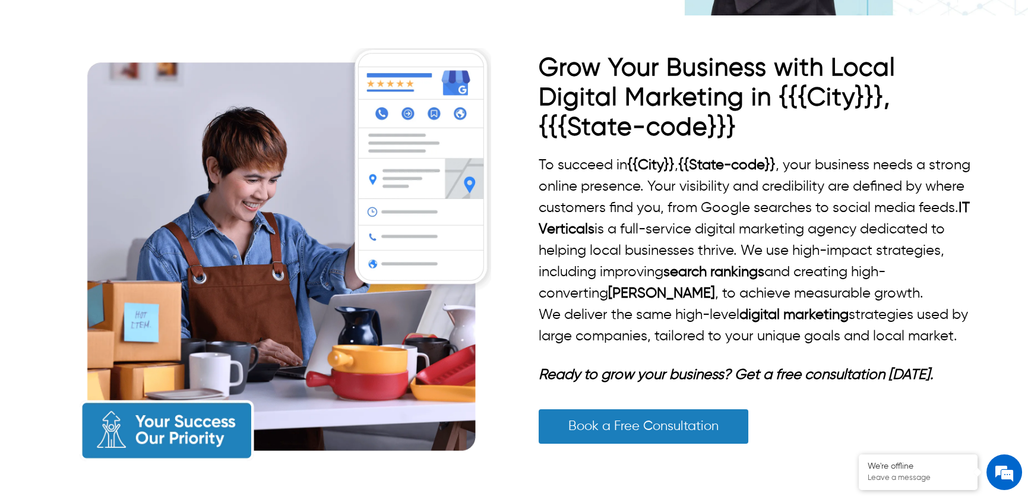
scroll to position [486, 0]
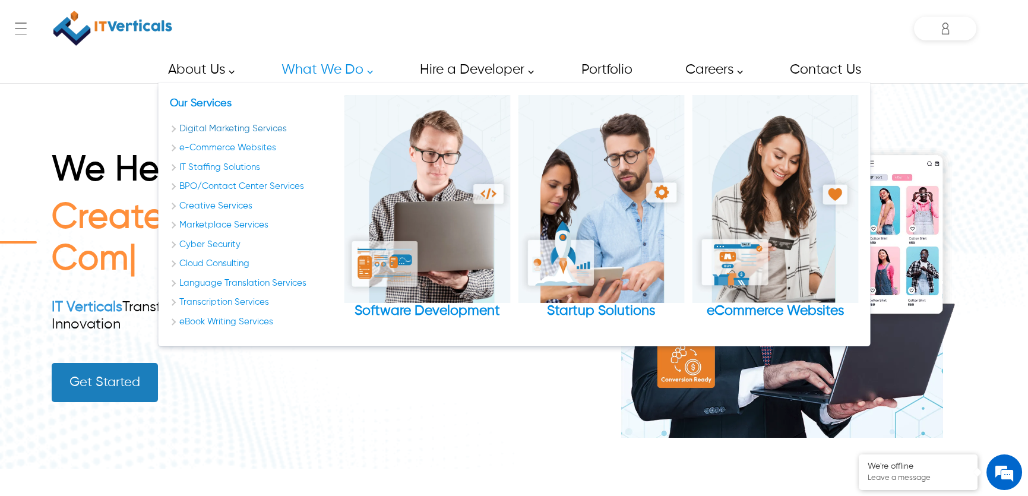
click at [255, 122] on link "Digital Marketing Services" at bounding box center [253, 129] width 166 height 14
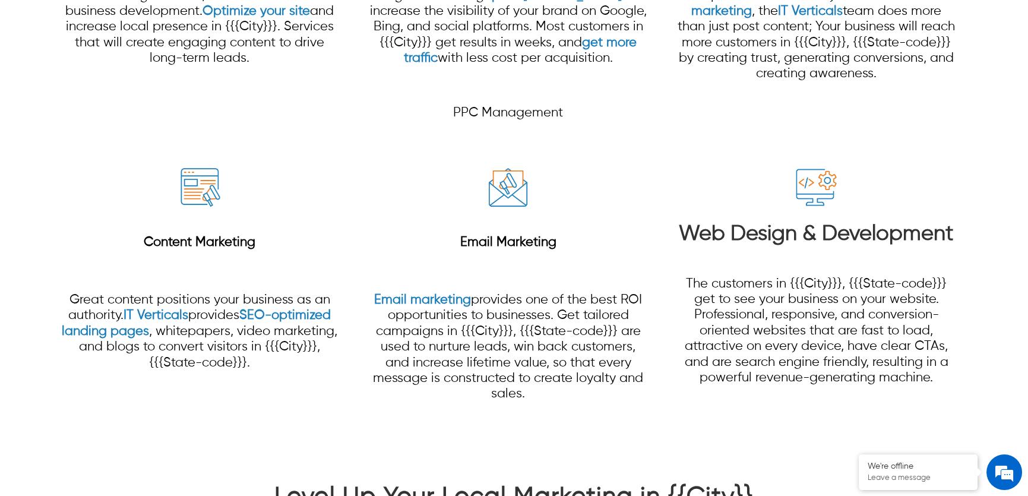
scroll to position [1404, 0]
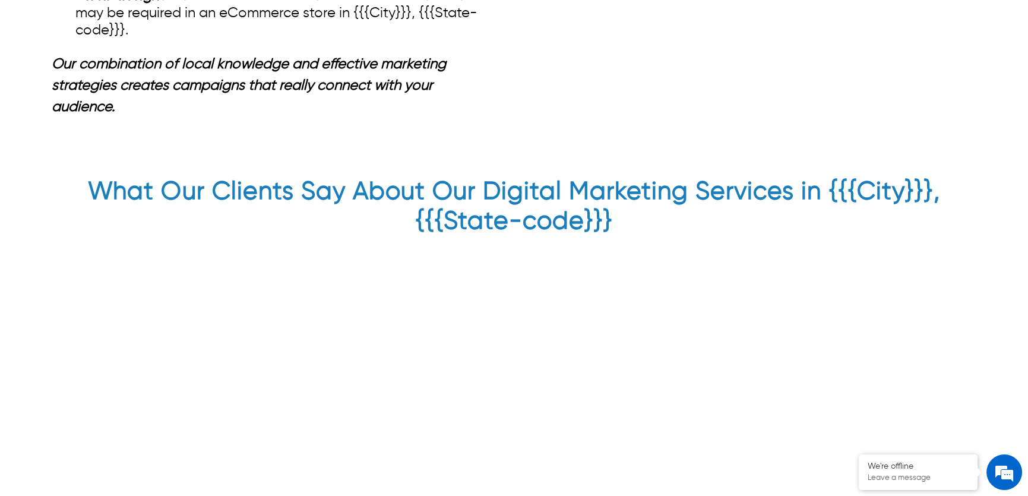
scroll to position [2645, 0]
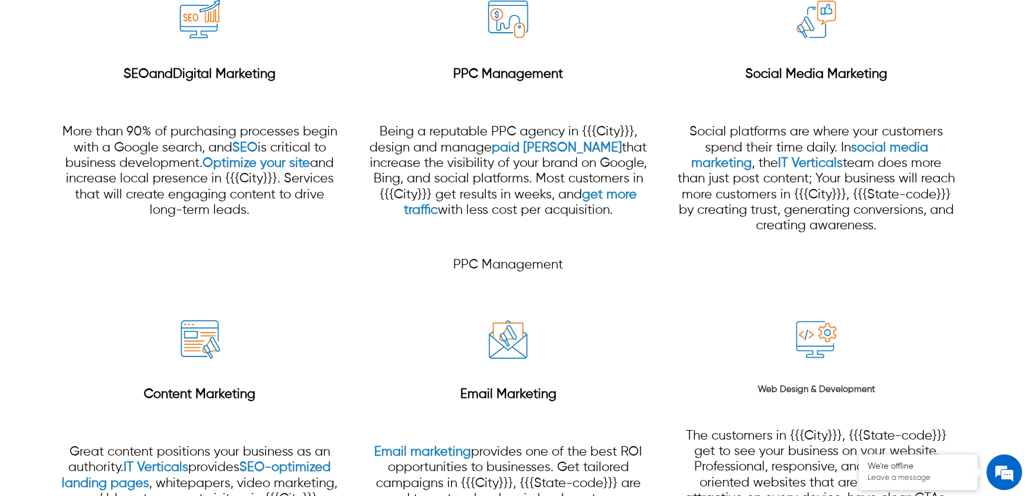
scroll to position [1134, 0]
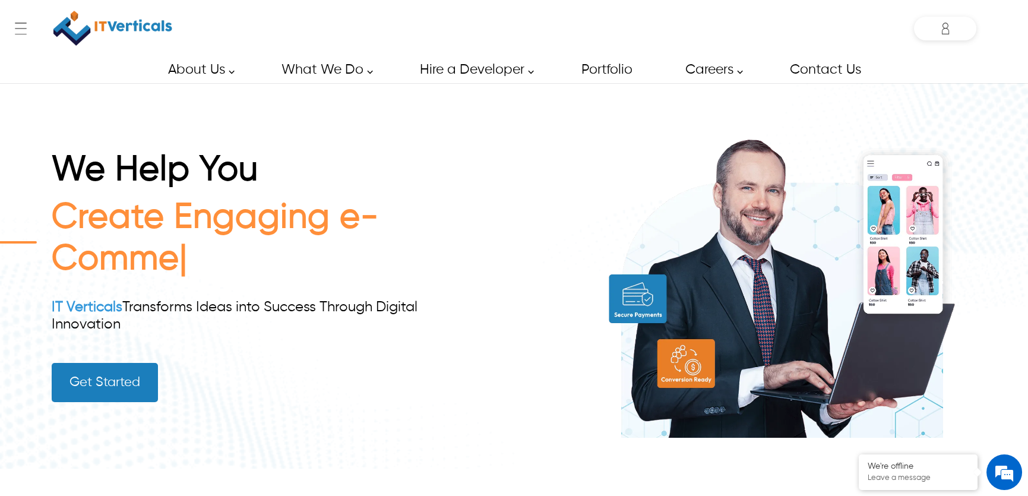
click at [925, 31] on div "Shakeeb shakeeb.ahmed@itverticals.com ✕ Admin Dashboard My Account Change Passw…" at bounding box center [945, 29] width 62 height 24
click at [946, 30] on div "Shakeeb shakeeb.ahmed@itverticals.com ✕ Admin Dashboard My Account Change Passw…" at bounding box center [945, 29] width 62 height 24
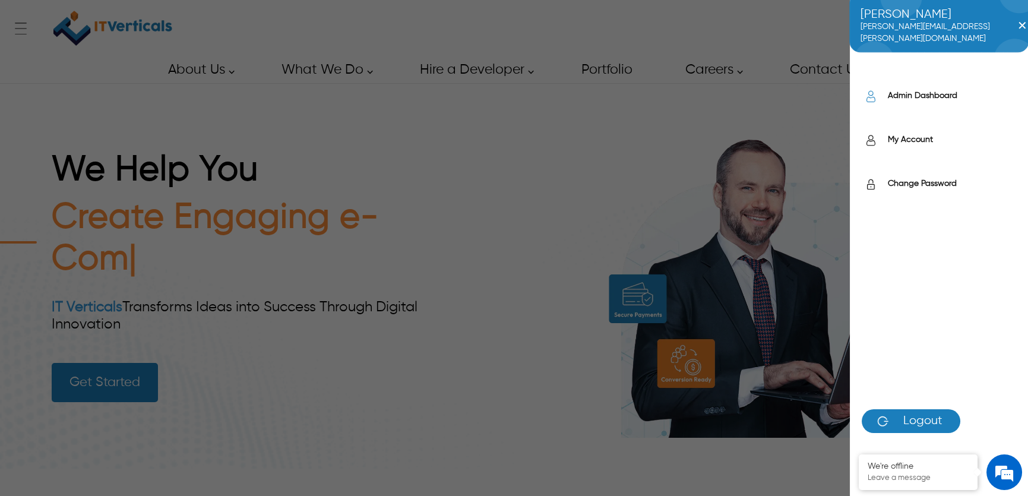
click at [943, 90] on label "Admin Dashboard" at bounding box center [952, 96] width 128 height 12
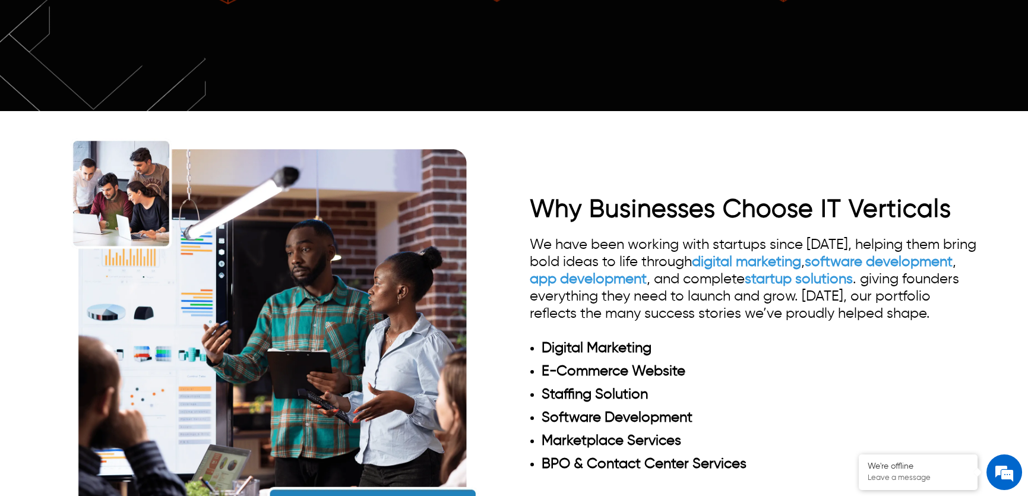
scroll to position [701, 0]
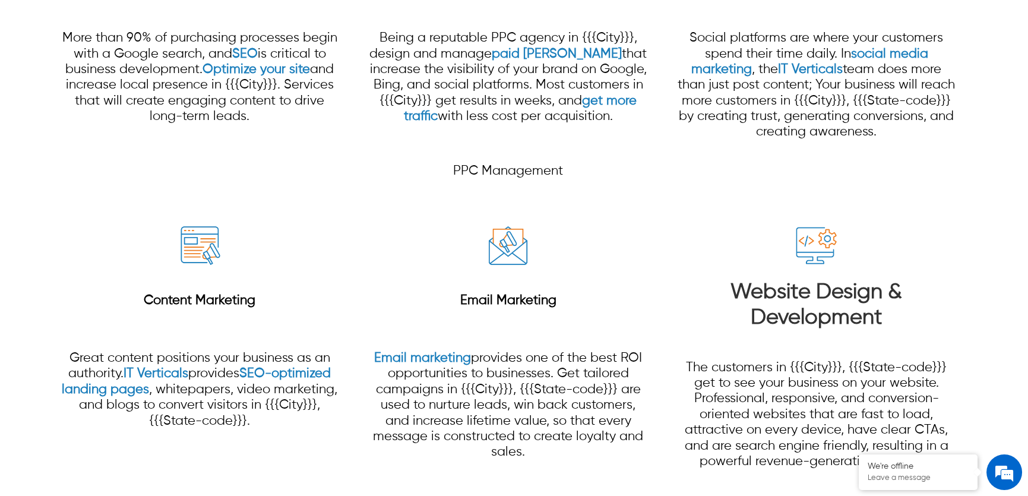
scroll to position [1184, 0]
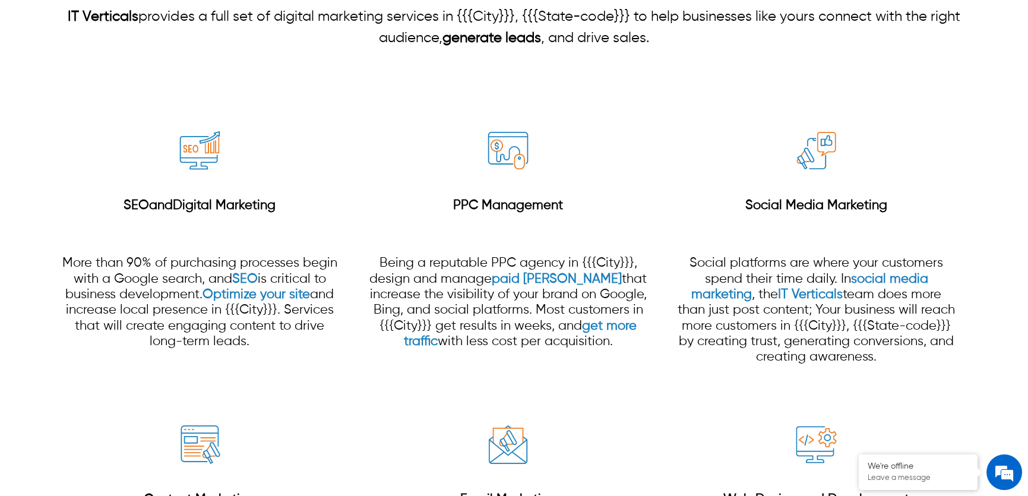
scroll to position [1026, 0]
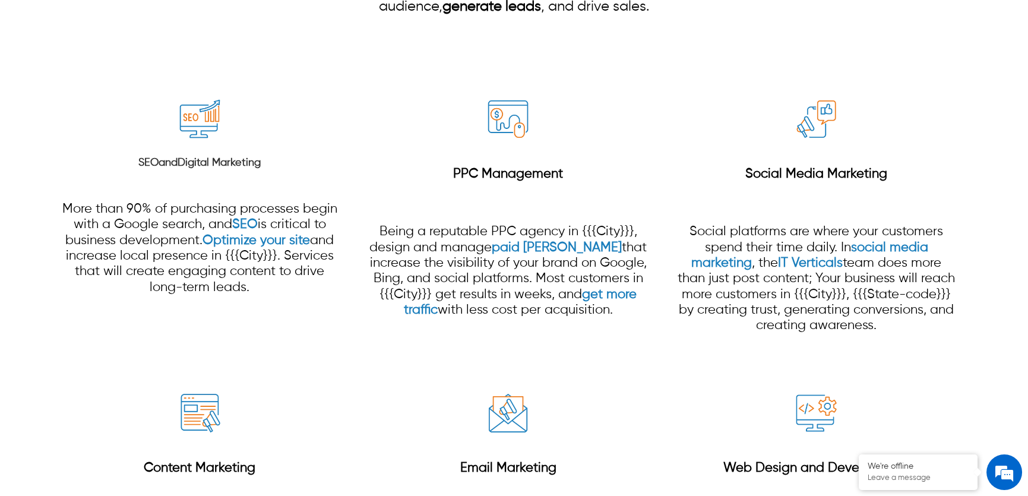
scroll to position [1026, 0]
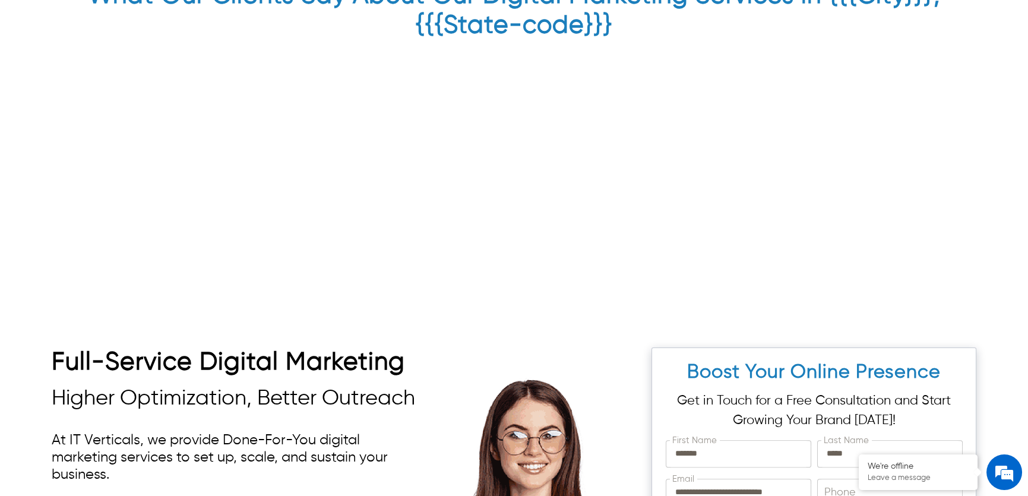
scroll to position [3131, 0]
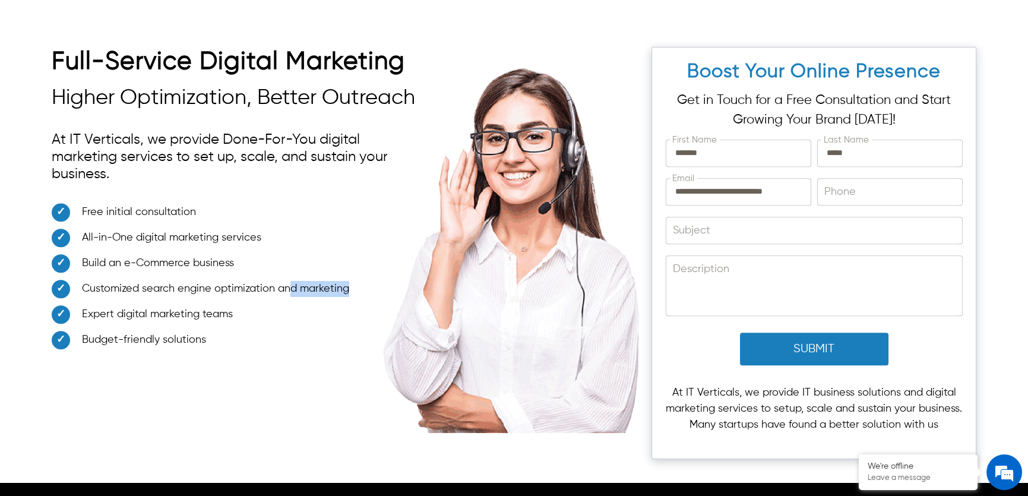
drag, startPoint x: 346, startPoint y: 304, endPoint x: 290, endPoint y: 305, distance: 55.3
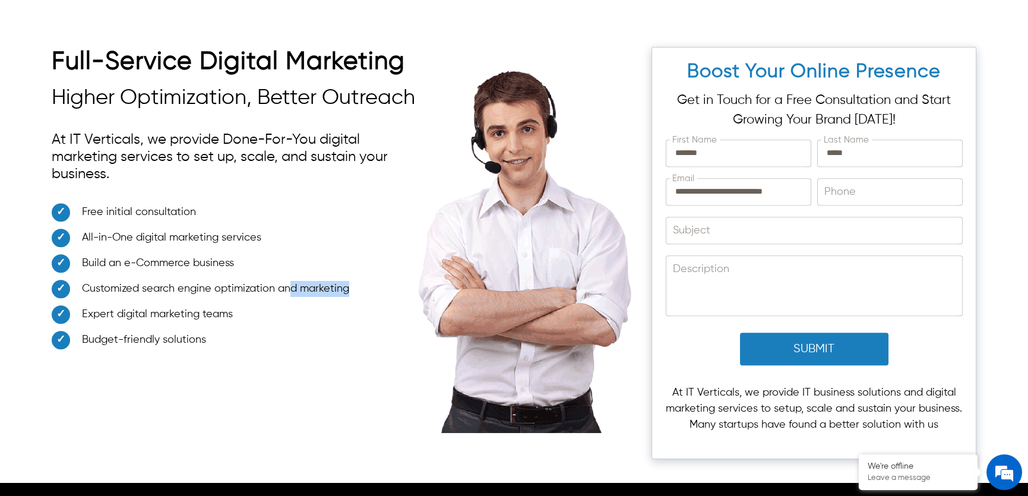
click at [290, 297] on span "Customized search engine optimization and marketing" at bounding box center [215, 289] width 267 height 16
click at [278, 175] on p "At IT Verticals, we provide Done-For-You digital marketing services to set up, …" at bounding box center [237, 157] width 370 height 64
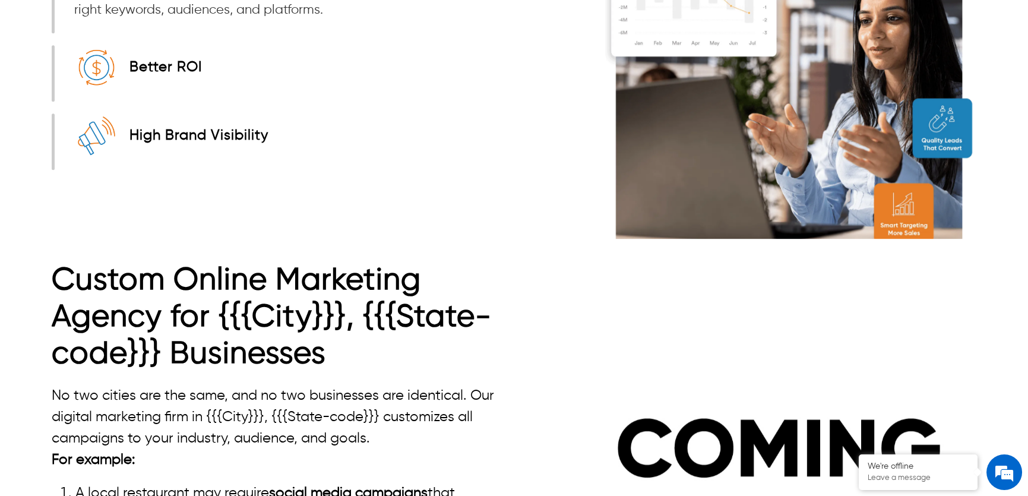
scroll to position [1835, 0]
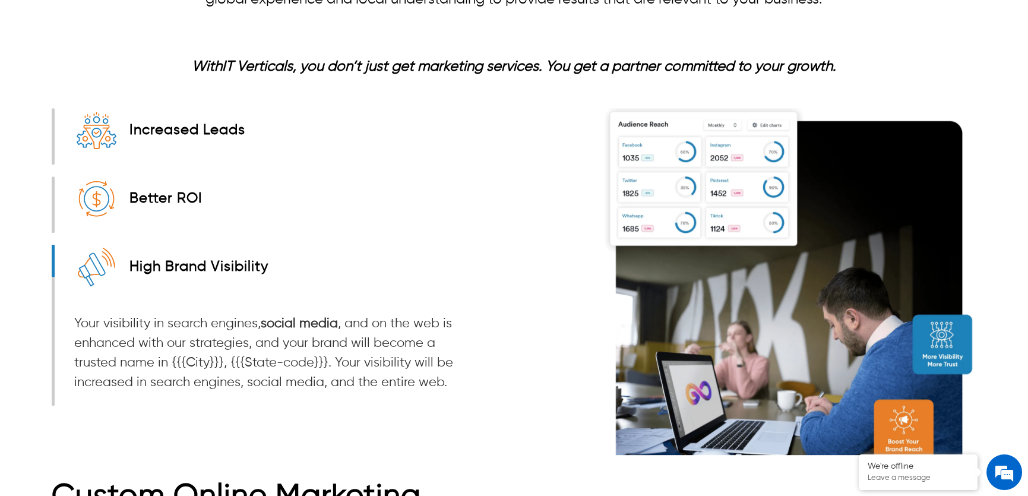
click at [359, 254] on div "High Brand Visibility Your visibility in search engines, social media , and on …" at bounding box center [261, 325] width 413 height 161
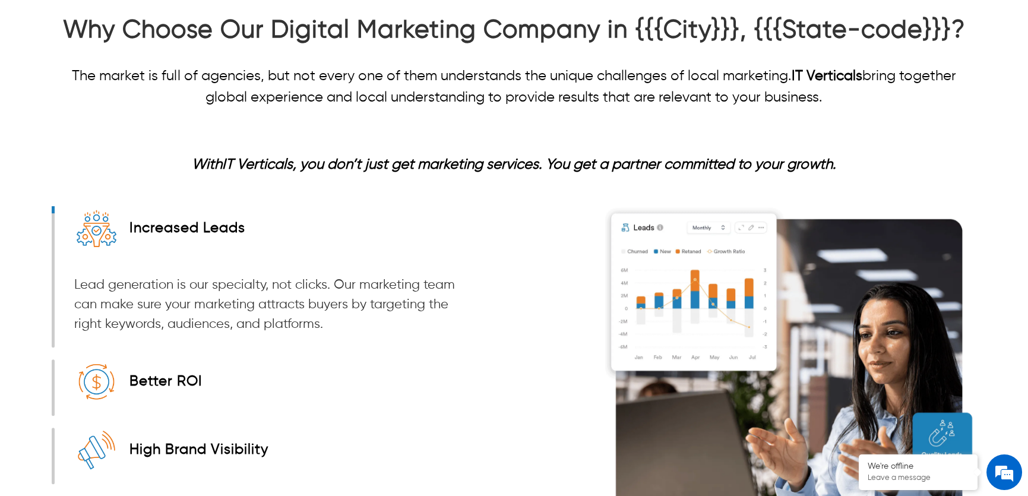
scroll to position [1566, 0]
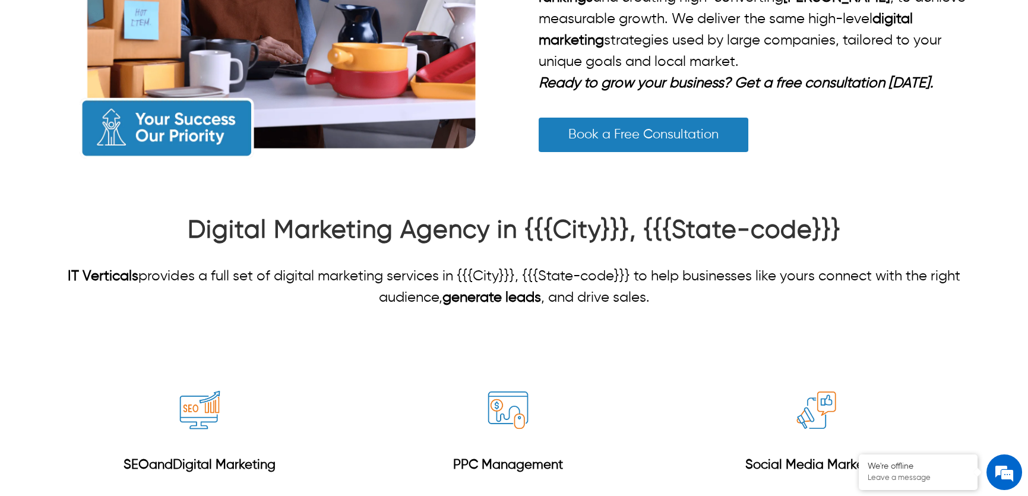
scroll to position [756, 0]
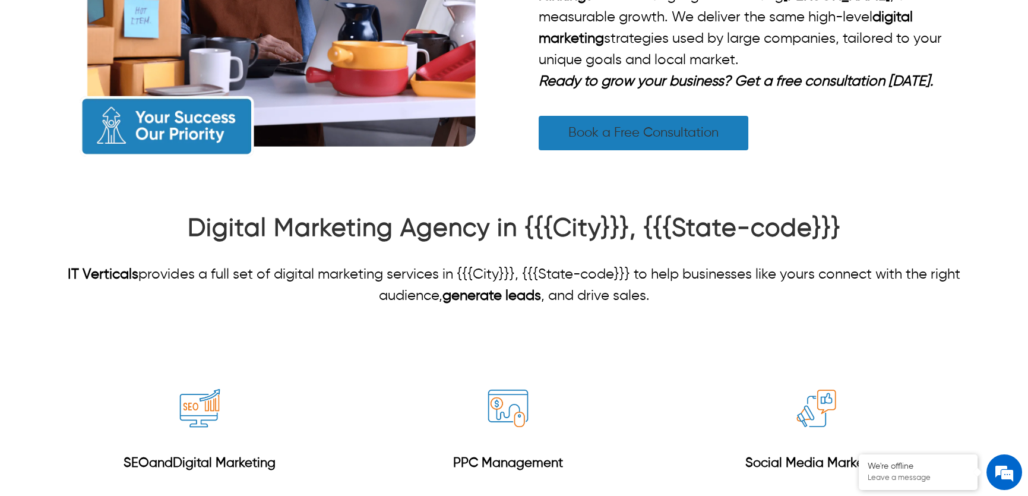
click at [693, 147] on link "Book a Free Consultation" at bounding box center [644, 133] width 210 height 34
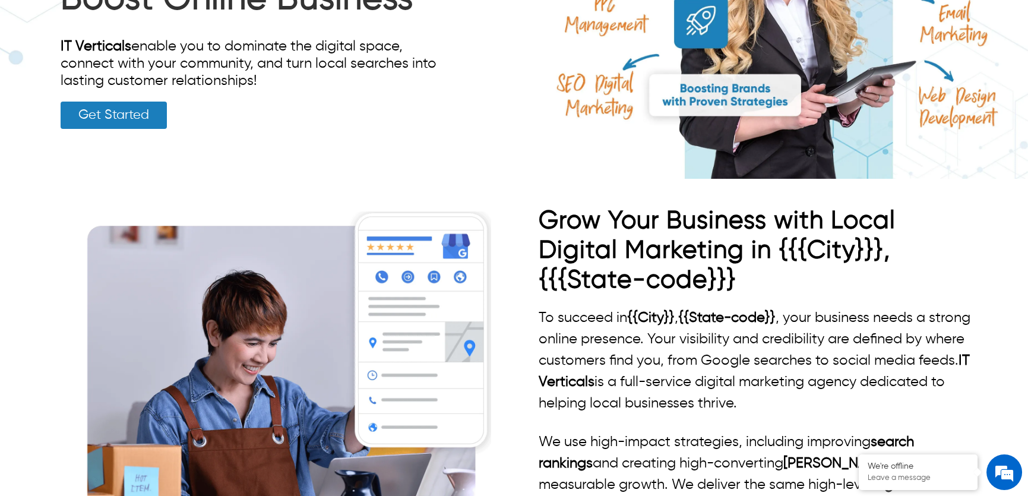
scroll to position [197, 0]
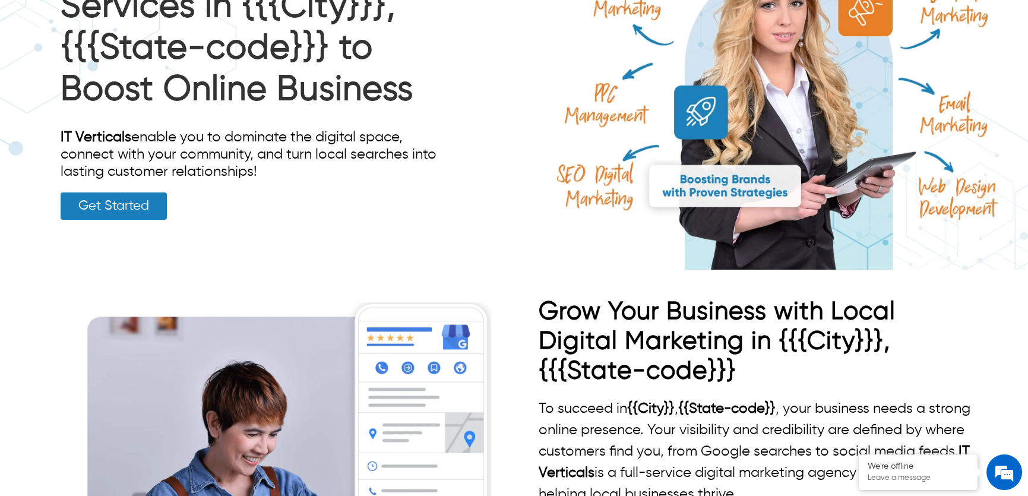
click at [150, 208] on link "Get Started" at bounding box center [114, 205] width 106 height 27
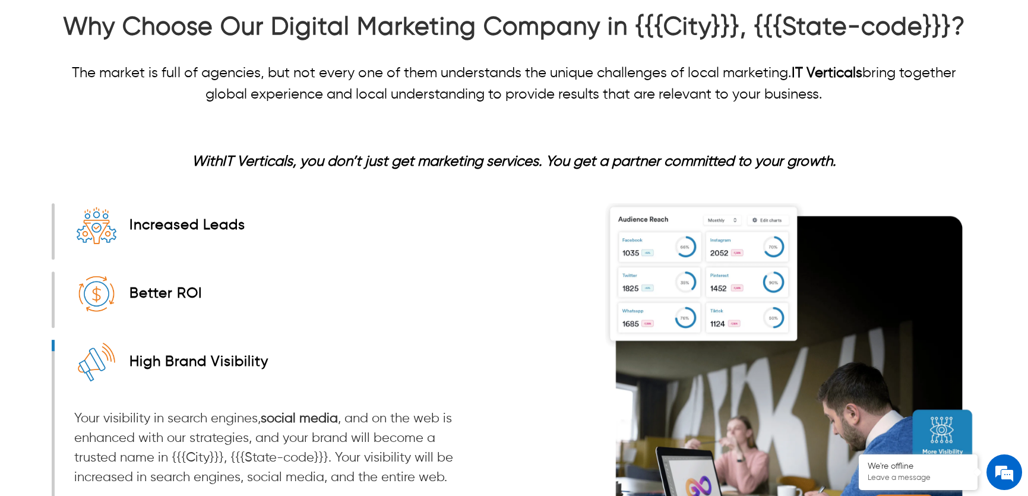
scroll to position [1728, 0]
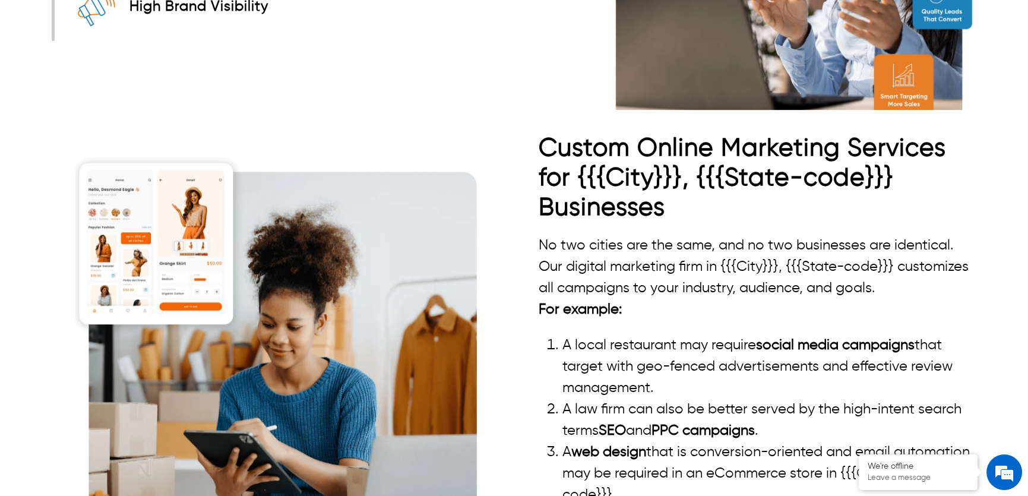
scroll to position [2268, 0]
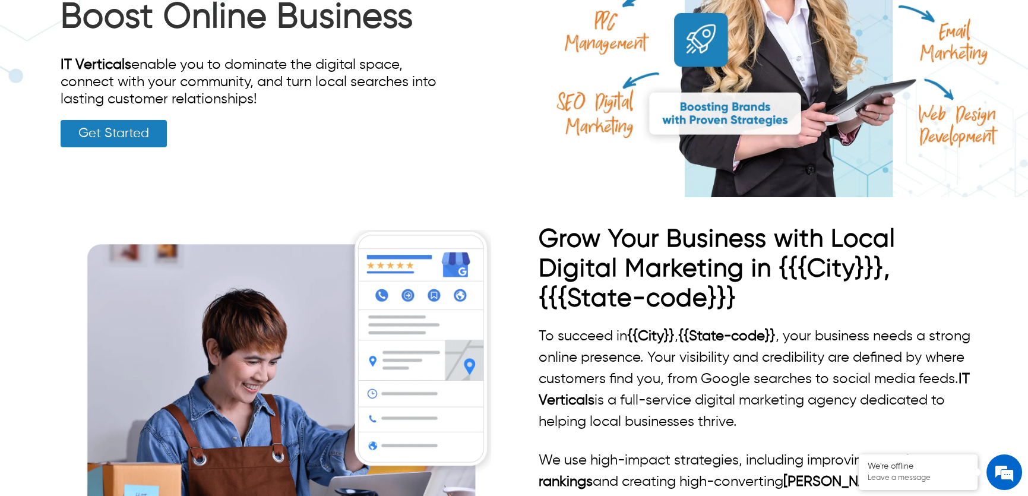
scroll to position [486, 0]
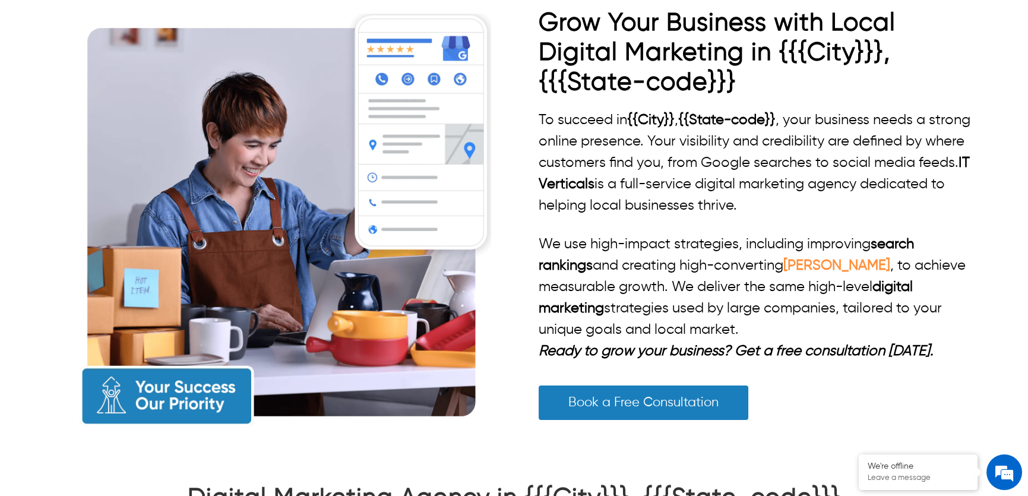
click at [865, 265] on link "[PERSON_NAME]" at bounding box center [836, 265] width 107 height 14
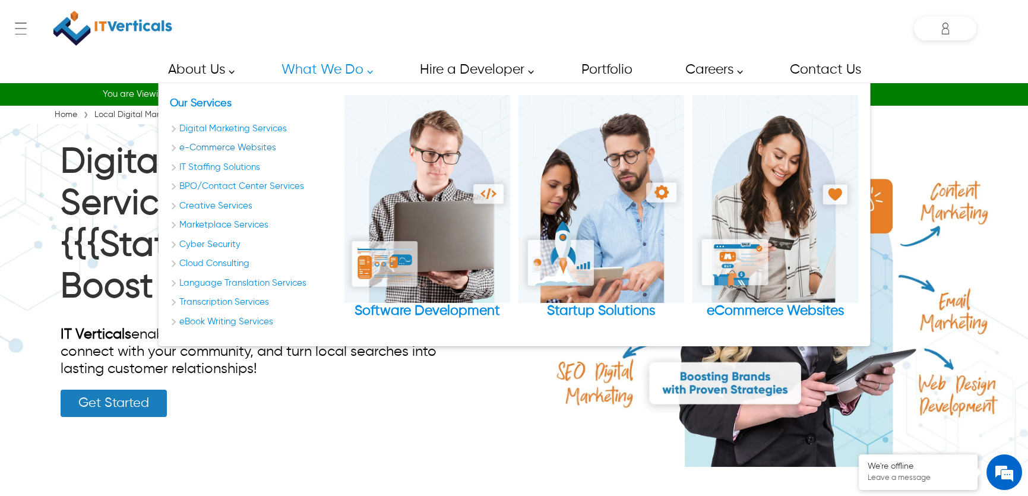
click at [245, 143] on link "e-Commerce Websites" at bounding box center [253, 148] width 166 height 14
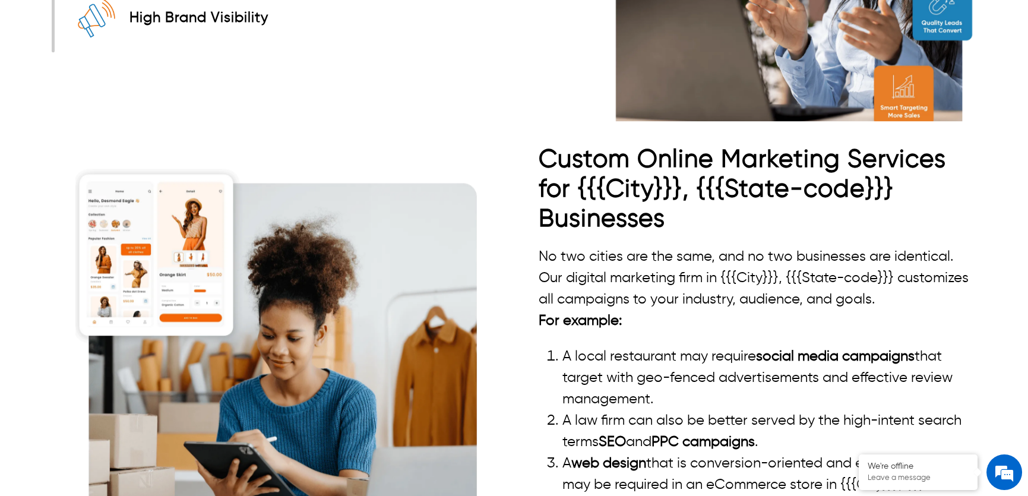
scroll to position [2160, 0]
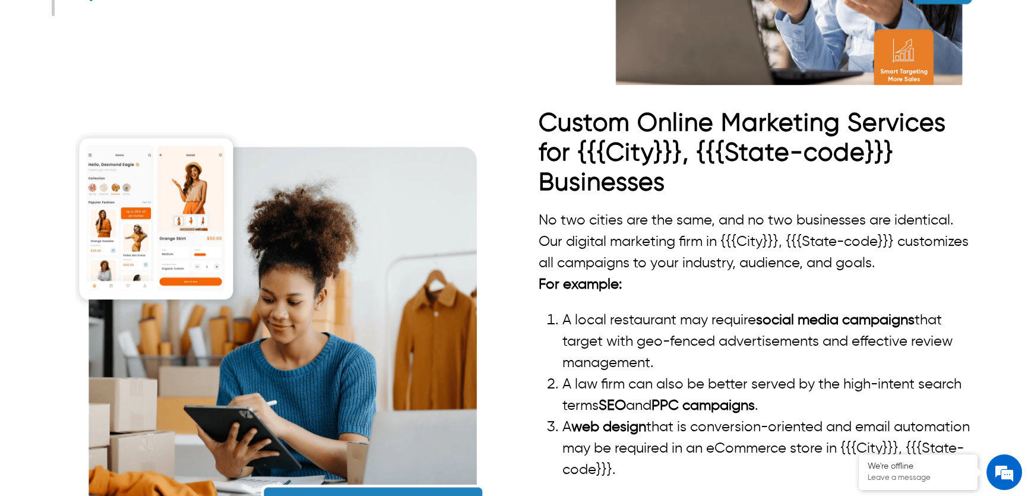
drag, startPoint x: 661, startPoint y: 368, endPoint x: 552, endPoint y: 319, distance: 119.9
click at [562, 319] on li "A local restaurant may require social media campaigns that target with geo-fenc…" at bounding box center [769, 341] width 415 height 64
click at [601, 339] on li "A local restaurant may require social media campaigns that target with geo-fenc…" at bounding box center [769, 341] width 415 height 64
click at [630, 334] on li "A local restaurant may require social media campaigns that target with geo-fenc…" at bounding box center [769, 341] width 415 height 64
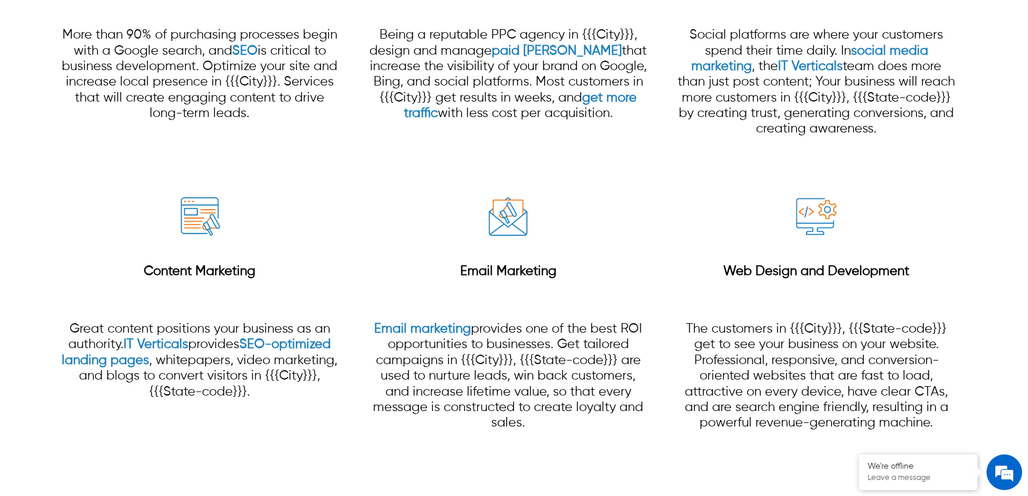
scroll to position [1458, 0]
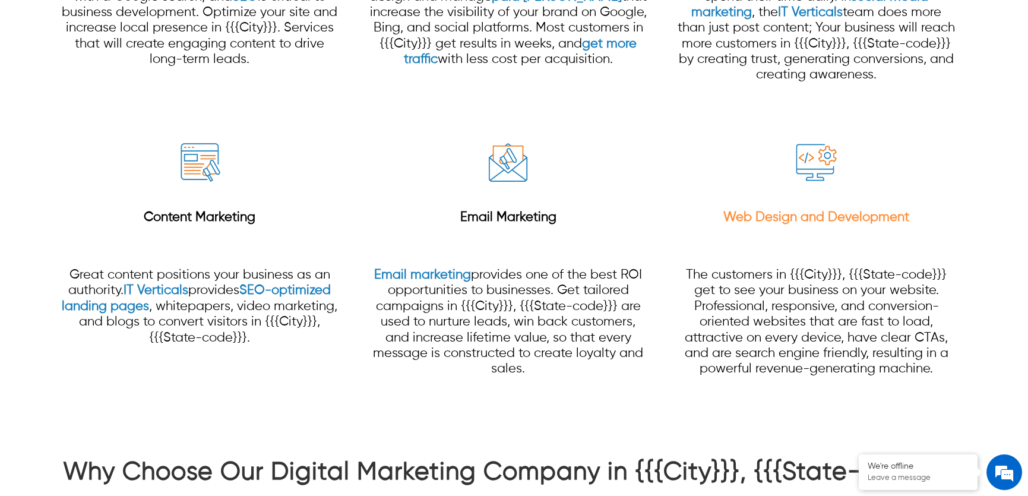
click at [744, 216] on strong "Web Design and Development" at bounding box center [816, 217] width 186 height 13
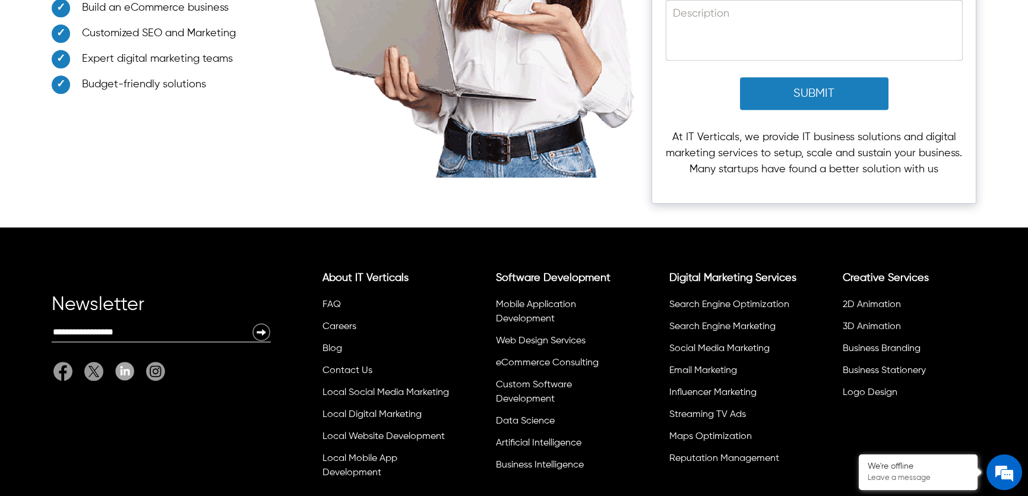
scroll to position [3396, 0]
